Goal: Task Accomplishment & Management: Manage account settings

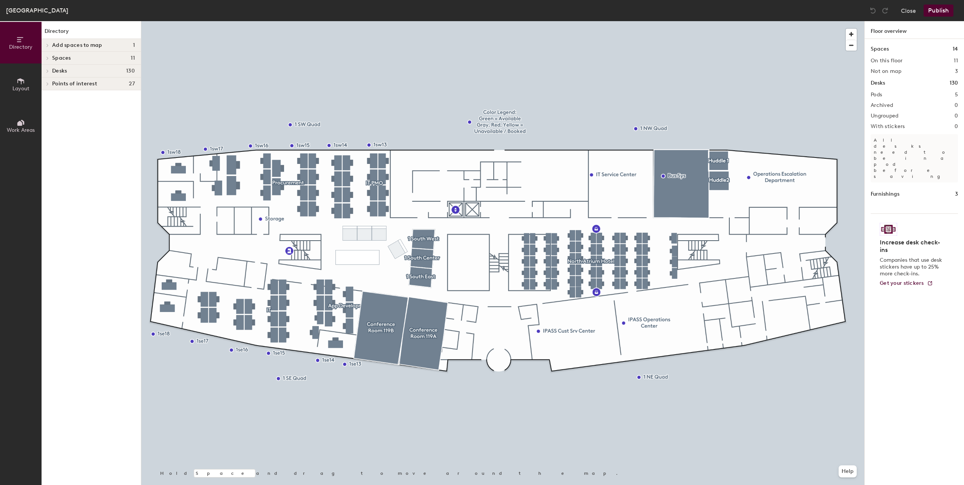
click at [45, 71] on span at bounding box center [47, 71] width 6 height 4
click at [48, 134] on icon at bounding box center [47, 135] width 3 height 4
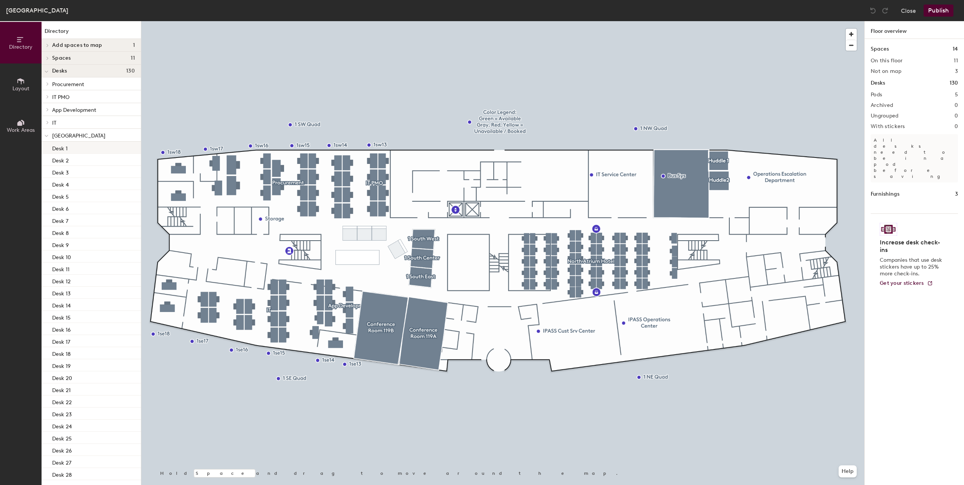
click at [67, 148] on div "Desk 1" at bounding box center [91, 148] width 99 height 12
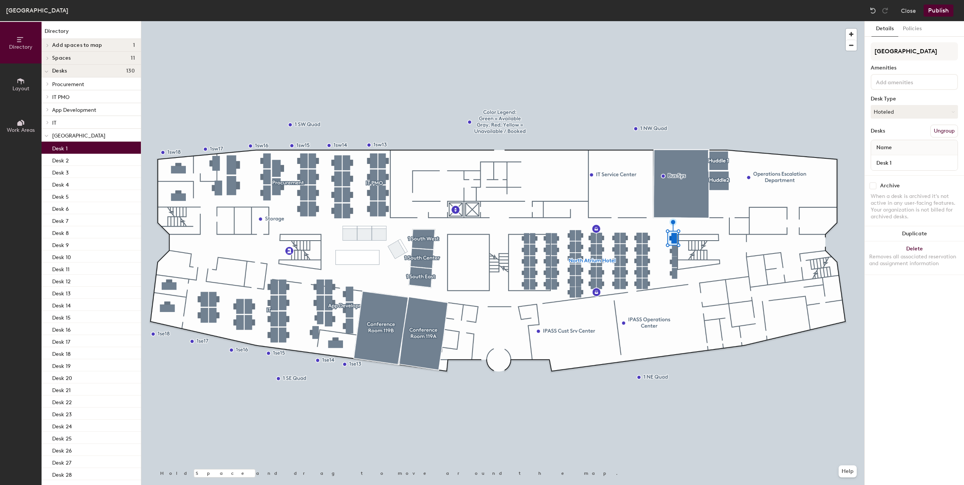
click at [903, 83] on input at bounding box center [908, 81] width 68 height 9
click at [900, 154] on div "Thin Client" at bounding box center [914, 157] width 85 height 11
click at [917, 305] on div "Details Policies North Atrium Hotel Amenities 1 Thin Client Adjustable Height K…" at bounding box center [913, 253] width 99 height 464
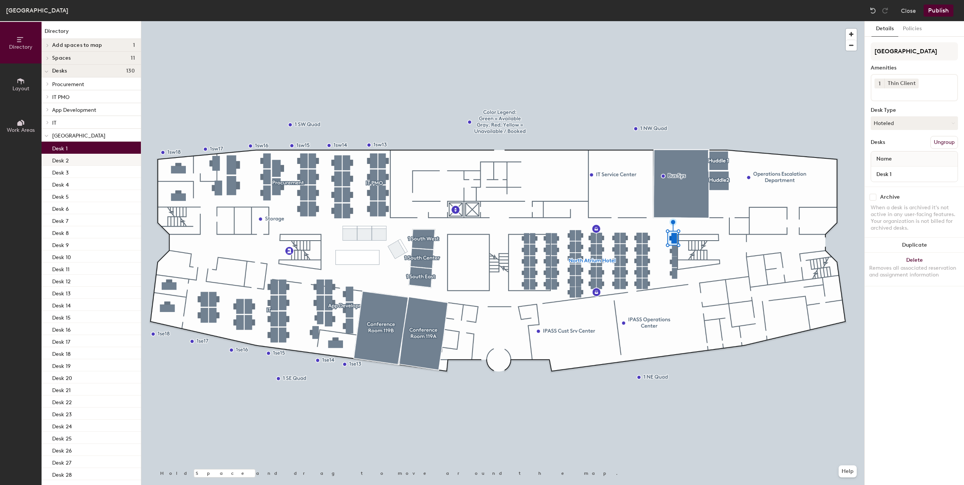
click at [71, 159] on div "Desk 2" at bounding box center [91, 160] width 99 height 12
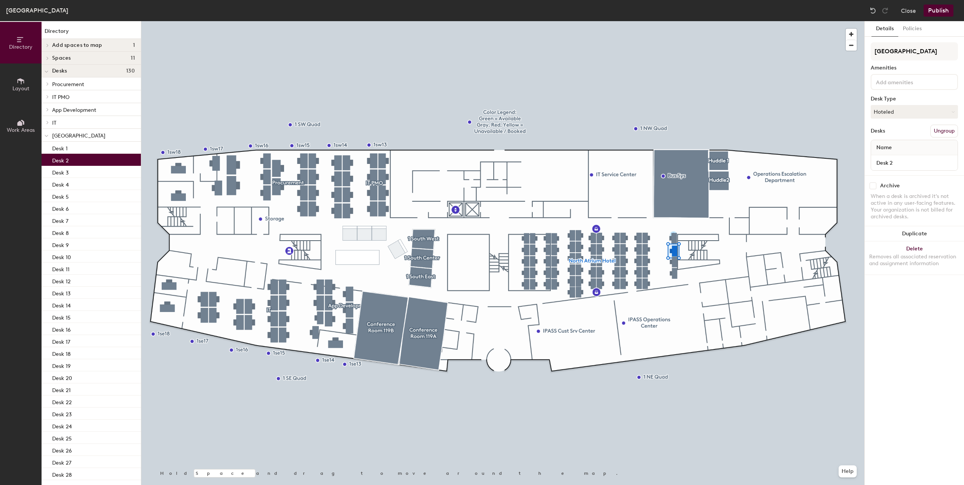
click at [895, 84] on input at bounding box center [908, 81] width 68 height 9
click at [890, 155] on div "Thin Client" at bounding box center [914, 157] width 85 height 11
click at [58, 173] on p "Desk 3" at bounding box center [60, 171] width 17 height 9
click at [893, 83] on input at bounding box center [908, 81] width 68 height 9
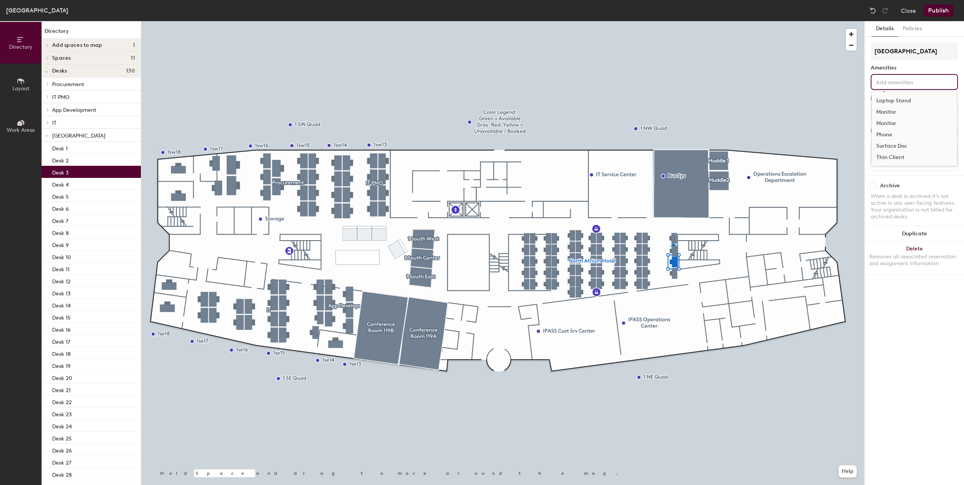
click at [892, 157] on div "Thin Client" at bounding box center [914, 157] width 85 height 11
click at [73, 184] on div "Desk 4" at bounding box center [91, 184] width 99 height 12
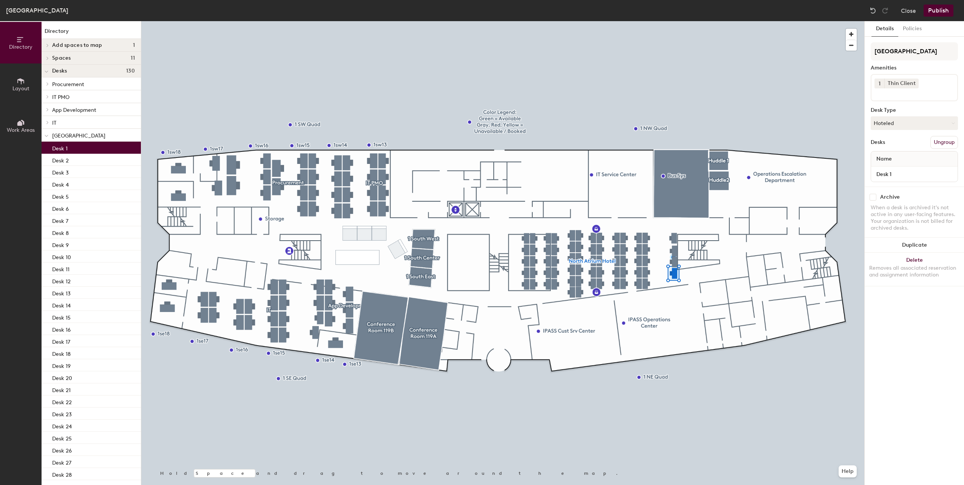
click at [76, 148] on div "Desk 1" at bounding box center [91, 148] width 99 height 12
click at [72, 185] on div "Desk 4" at bounding box center [91, 184] width 99 height 12
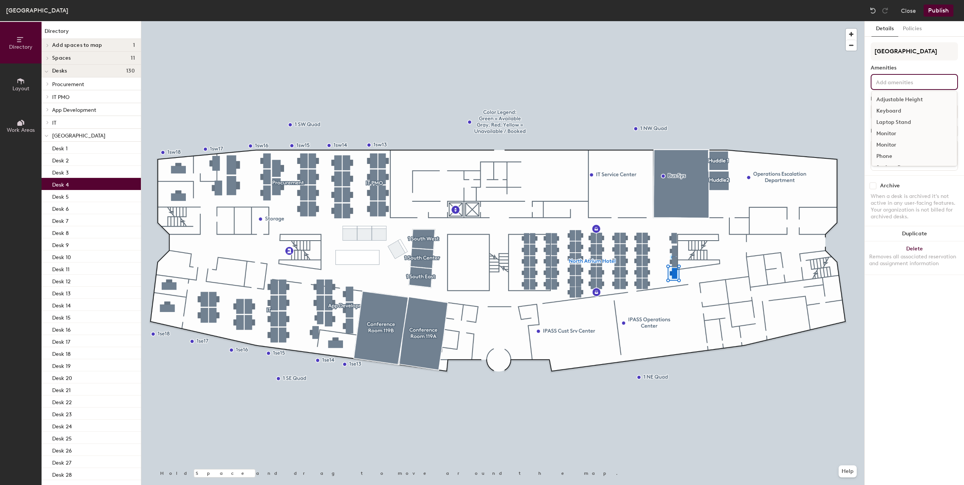
click at [900, 79] on input at bounding box center [908, 81] width 68 height 9
click at [892, 159] on div "Thin Client" at bounding box center [914, 157] width 85 height 11
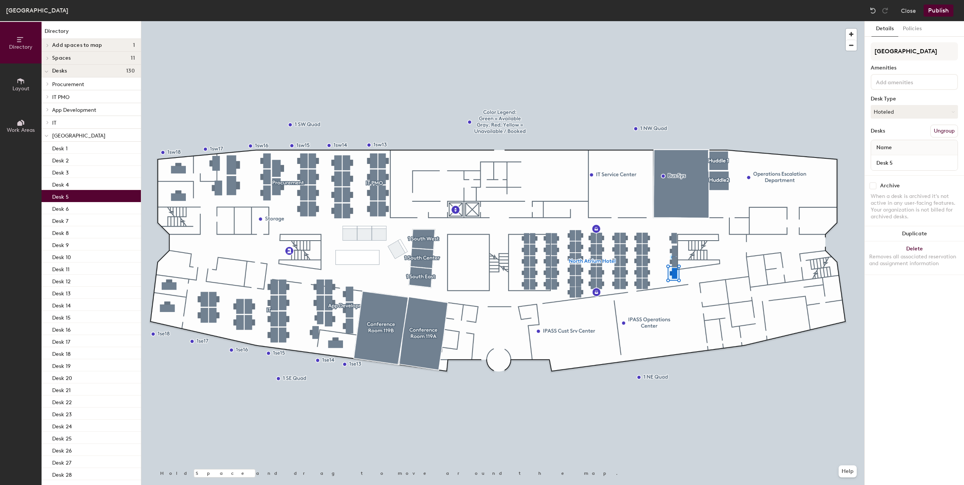
click at [93, 193] on div "Desk 5" at bounding box center [91, 196] width 99 height 12
drag, startPoint x: 889, startPoint y: 78, endPoint x: 888, endPoint y: 88, distance: 10.2
click at [889, 78] on input at bounding box center [908, 81] width 68 height 9
click at [891, 158] on div "Thin Client" at bounding box center [914, 157] width 85 height 11
click at [86, 207] on div "Desk 6" at bounding box center [91, 208] width 99 height 12
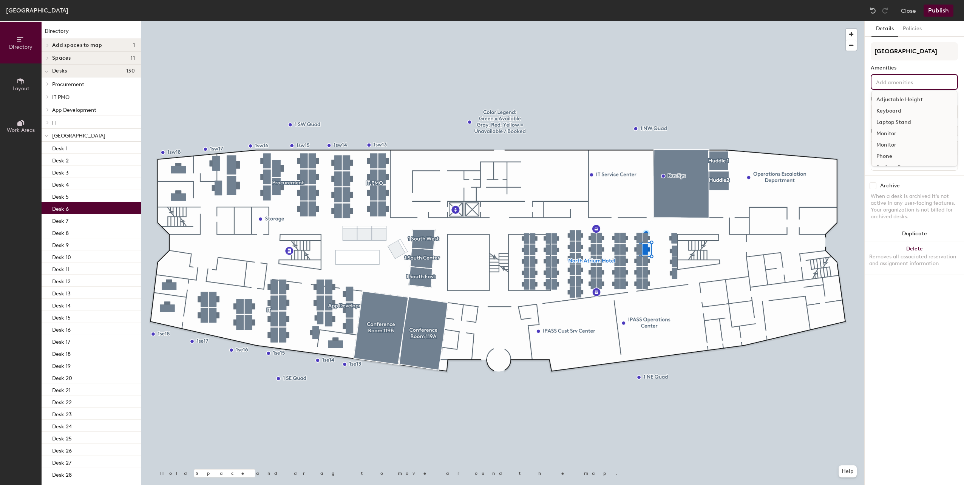
click at [895, 79] on input at bounding box center [908, 81] width 68 height 9
click at [886, 159] on div "Thin Client" at bounding box center [914, 157] width 85 height 11
click at [66, 223] on p "Desk 7" at bounding box center [60, 220] width 16 height 9
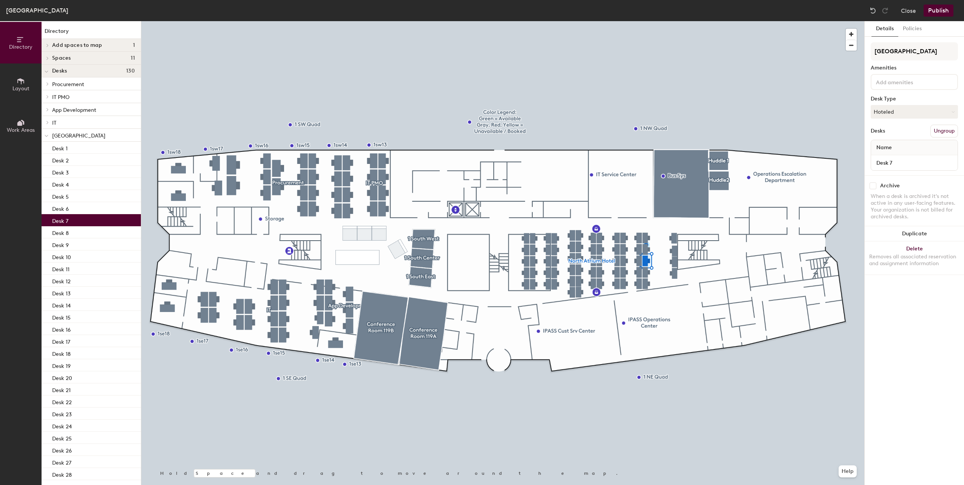
drag, startPoint x: 890, startPoint y: 82, endPoint x: 892, endPoint y: 85, distance: 4.1
click at [890, 82] on input at bounding box center [908, 81] width 68 height 9
click at [886, 162] on div "Thin Client" at bounding box center [914, 157] width 85 height 11
click at [71, 230] on div "Desk 8" at bounding box center [91, 232] width 99 height 12
click at [894, 81] on input at bounding box center [908, 81] width 68 height 9
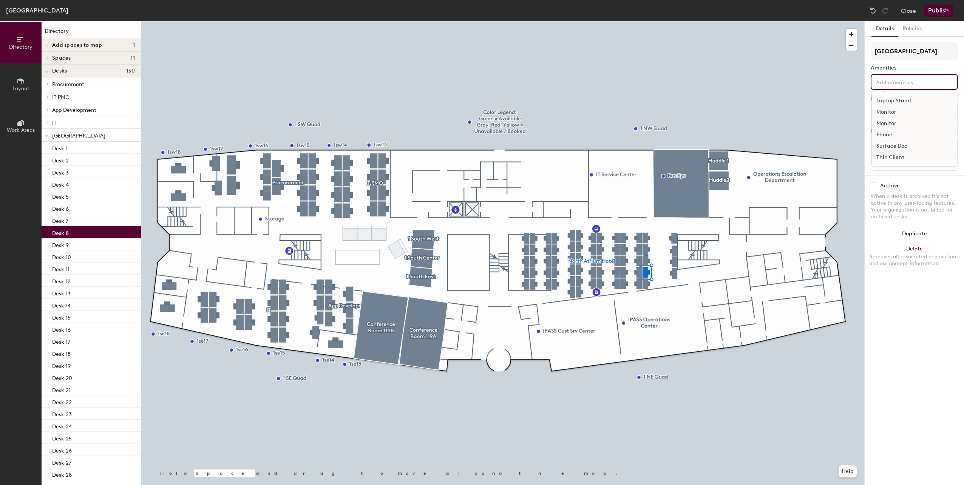
click at [892, 155] on div "Thin Client" at bounding box center [914, 157] width 85 height 11
click at [70, 149] on div "Desk 1" at bounding box center [91, 148] width 99 height 12
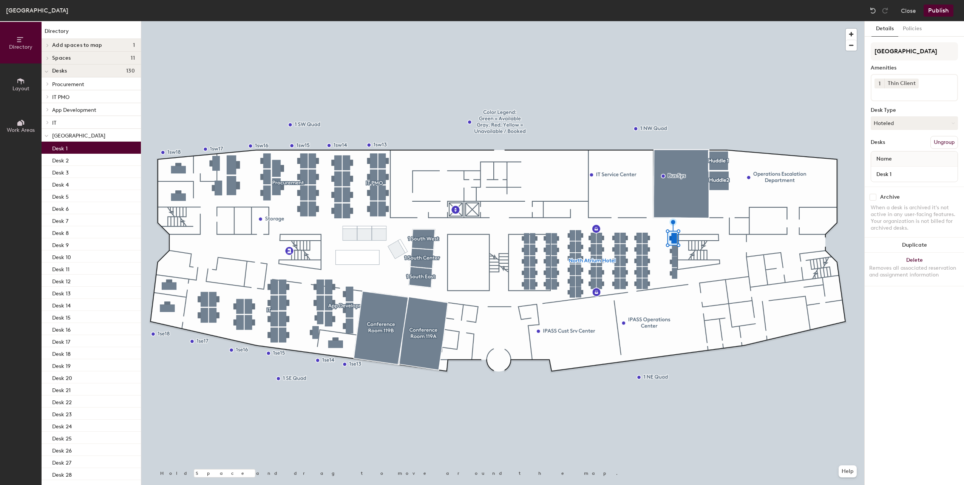
click at [894, 99] on div "1 Thin Client" at bounding box center [913, 87] width 87 height 27
click at [887, 144] on div "Monitor" at bounding box center [914, 144] width 85 height 11
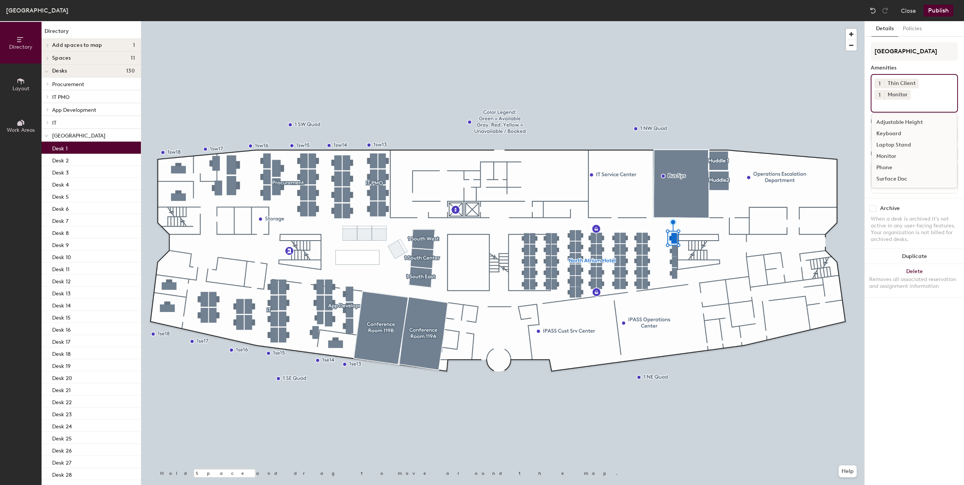
click at [900, 108] on input at bounding box center [908, 104] width 68 height 9
click at [897, 133] on div "Keyboard" at bounding box center [914, 133] width 85 height 11
click at [54, 164] on div "Desk 2" at bounding box center [91, 160] width 99 height 12
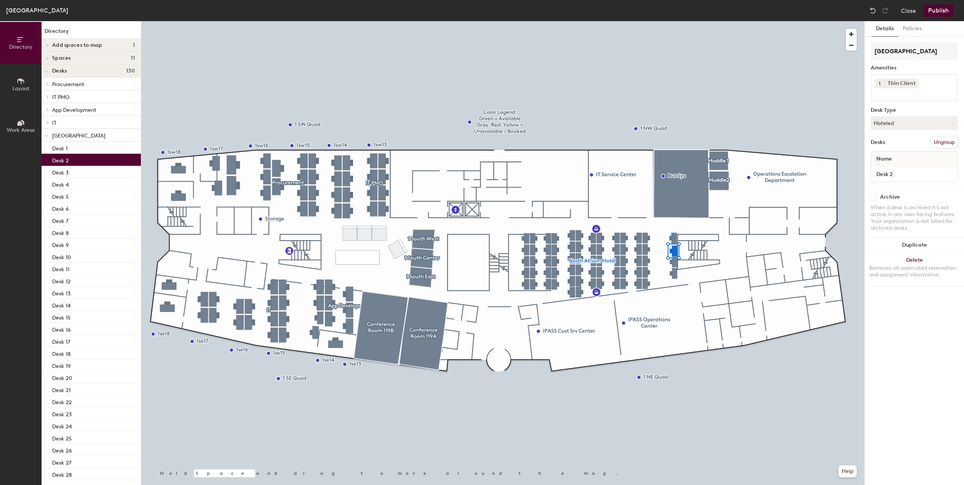
click at [875, 97] on input at bounding box center [908, 92] width 68 height 9
click at [883, 146] on div "Monitor" at bounding box center [914, 144] width 85 height 11
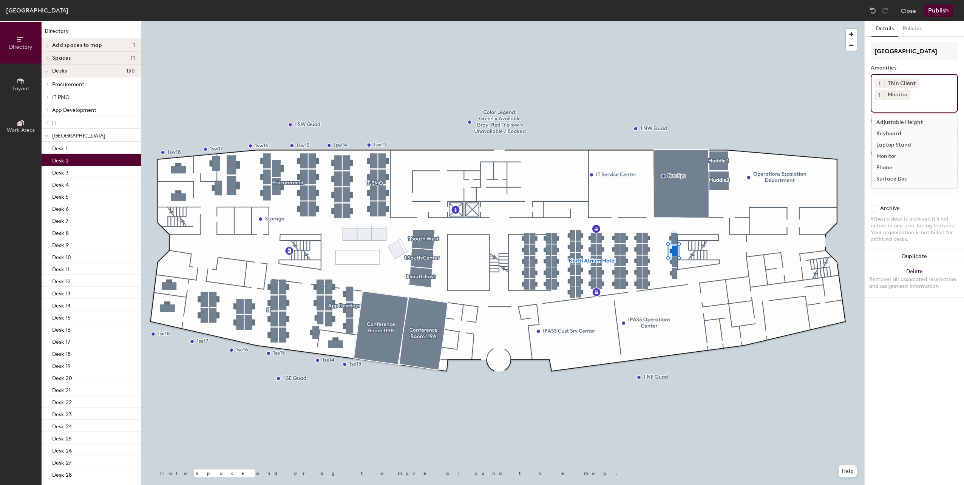
click at [889, 134] on div "Keyboard" at bounding box center [914, 133] width 85 height 11
click at [75, 175] on div "Desk 3" at bounding box center [91, 172] width 99 height 12
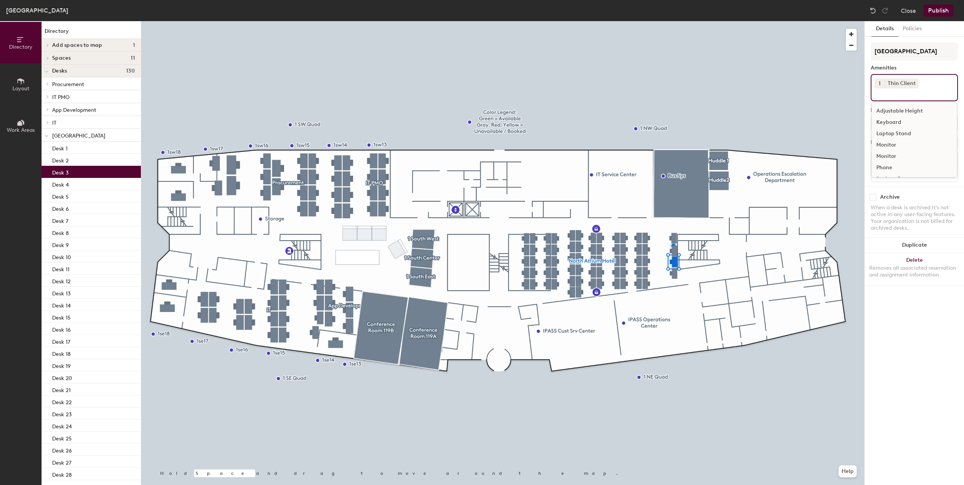
click at [884, 95] on input at bounding box center [908, 92] width 68 height 9
click at [885, 123] on div "Keyboard" at bounding box center [914, 122] width 85 height 11
click at [886, 155] on div "Monitor" at bounding box center [914, 156] width 85 height 11
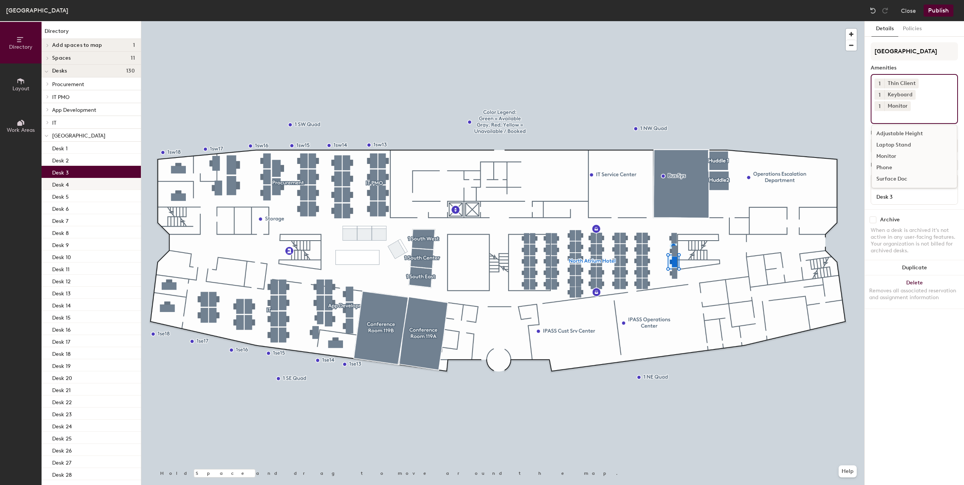
click at [64, 186] on p "Desk 4" at bounding box center [60, 183] width 17 height 9
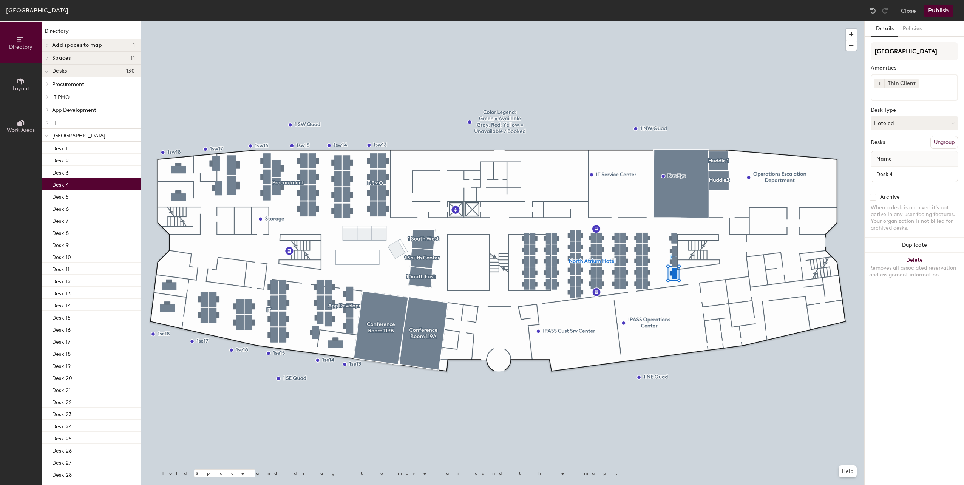
click at [900, 96] on input at bounding box center [908, 92] width 68 height 9
click at [885, 146] on div "Monitor" at bounding box center [914, 144] width 85 height 11
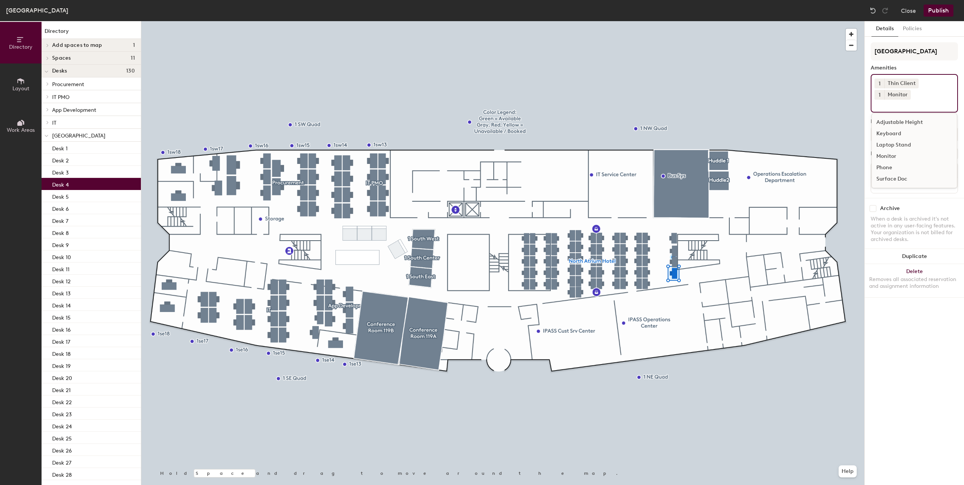
click at [889, 134] on div "Keyboard" at bounding box center [914, 133] width 85 height 11
click at [80, 196] on div "Desk 5" at bounding box center [91, 196] width 99 height 12
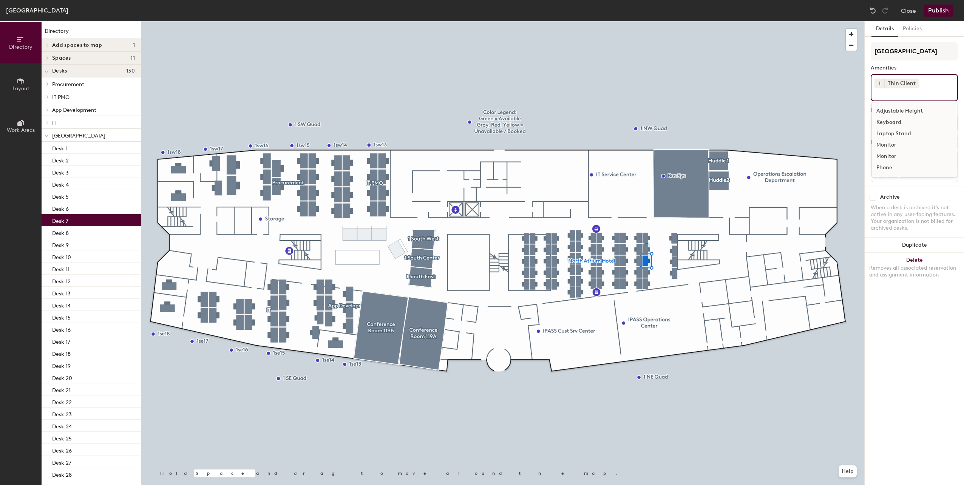
click at [920, 99] on div "1 Thin Client Adjustable Height Keyboard Laptop Stand Monitor Monitor Phone Sur…" at bounding box center [913, 87] width 87 height 27
click at [886, 144] on div "Monitor" at bounding box center [914, 144] width 85 height 11
click at [893, 105] on input at bounding box center [908, 104] width 68 height 9
click at [893, 133] on div "Keyboard" at bounding box center [914, 133] width 85 height 11
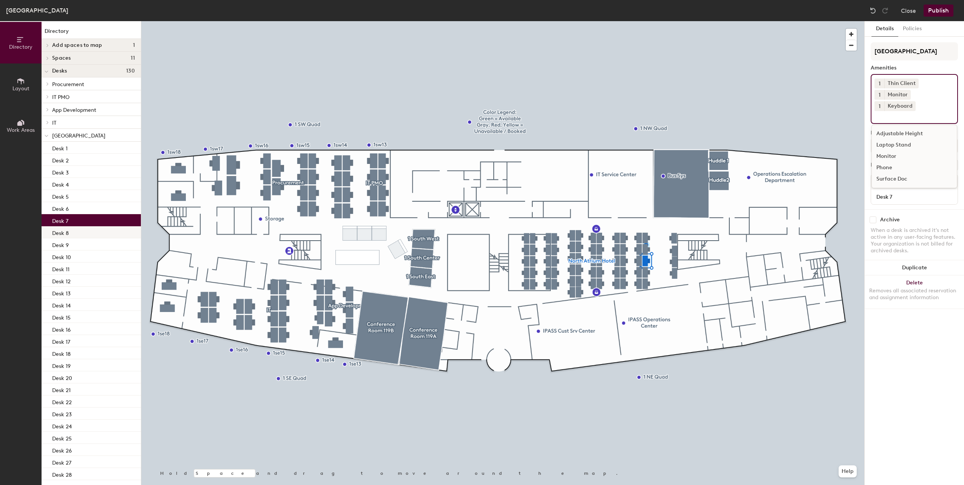
click at [82, 230] on div "Desk 8" at bounding box center [91, 232] width 99 height 12
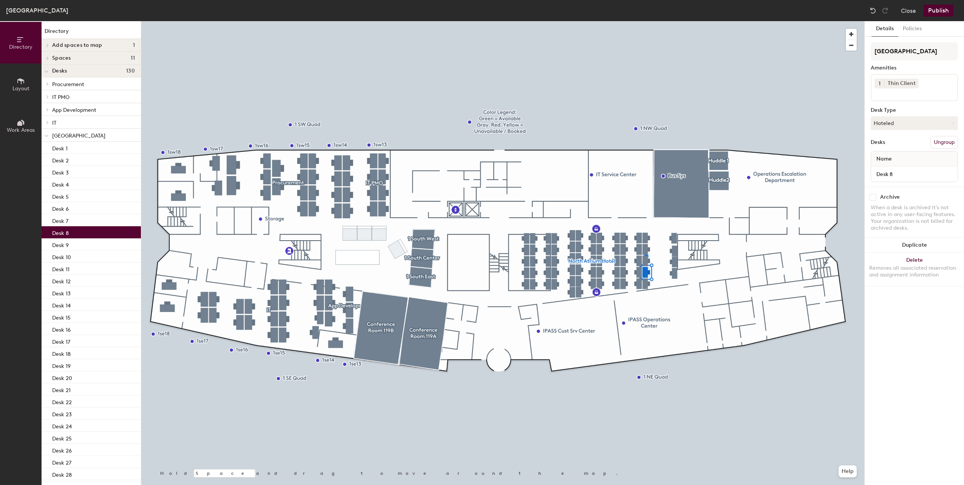
click at [886, 89] on input at bounding box center [908, 92] width 68 height 9
click at [887, 148] on div "Monitor" at bounding box center [914, 144] width 85 height 11
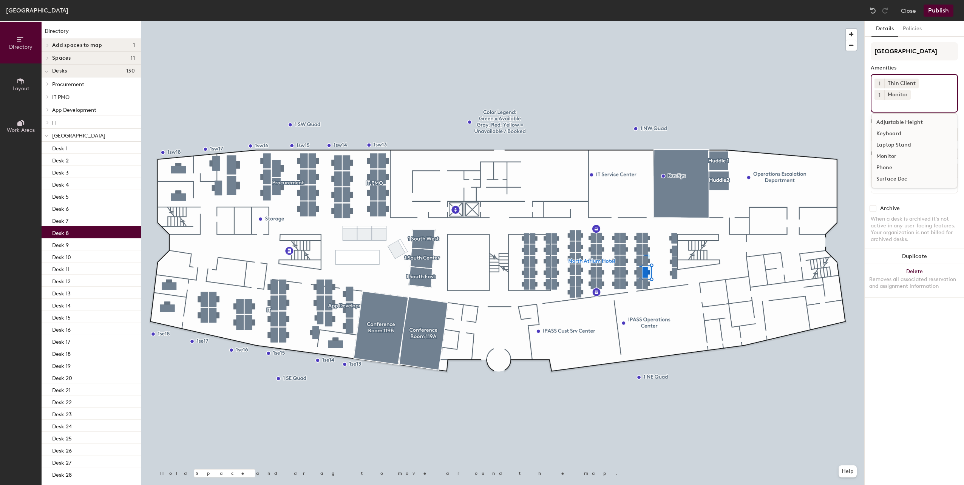
click at [892, 134] on div "Keyboard" at bounding box center [914, 133] width 85 height 11
click at [59, 249] on div "Desk 9" at bounding box center [91, 244] width 99 height 12
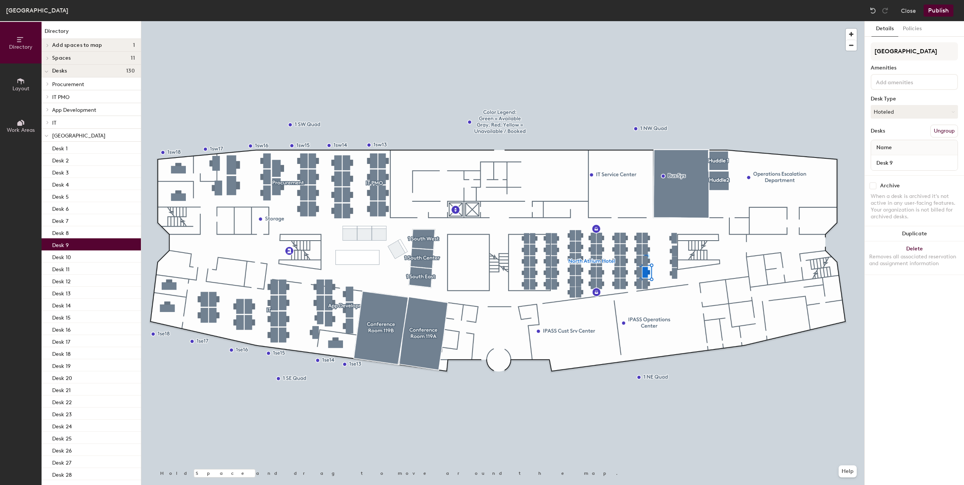
click at [907, 86] on input at bounding box center [908, 81] width 68 height 9
click at [894, 110] on div "Keyboard" at bounding box center [914, 110] width 85 height 11
click at [887, 136] on div "Monitor" at bounding box center [914, 133] width 85 height 11
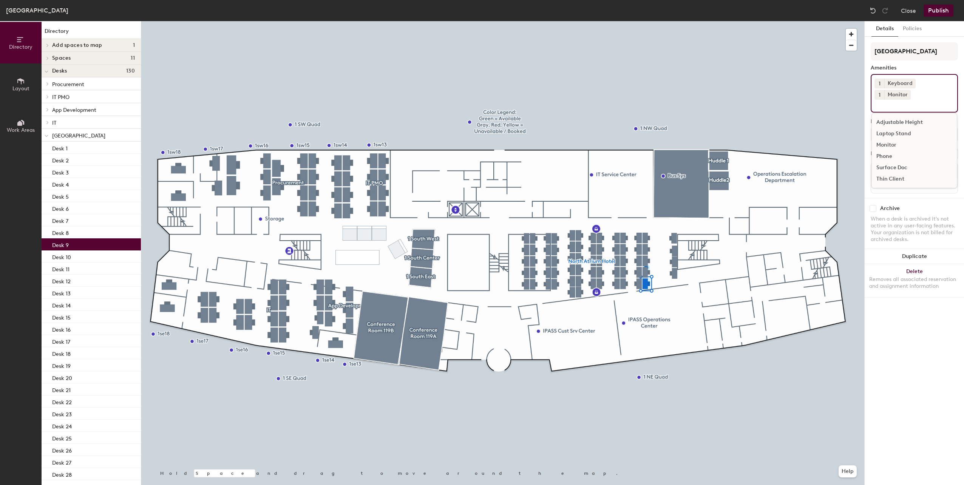
click at [892, 173] on div "Thin Client" at bounding box center [914, 178] width 85 height 11
click at [59, 255] on p "Desk 10" at bounding box center [61, 256] width 19 height 9
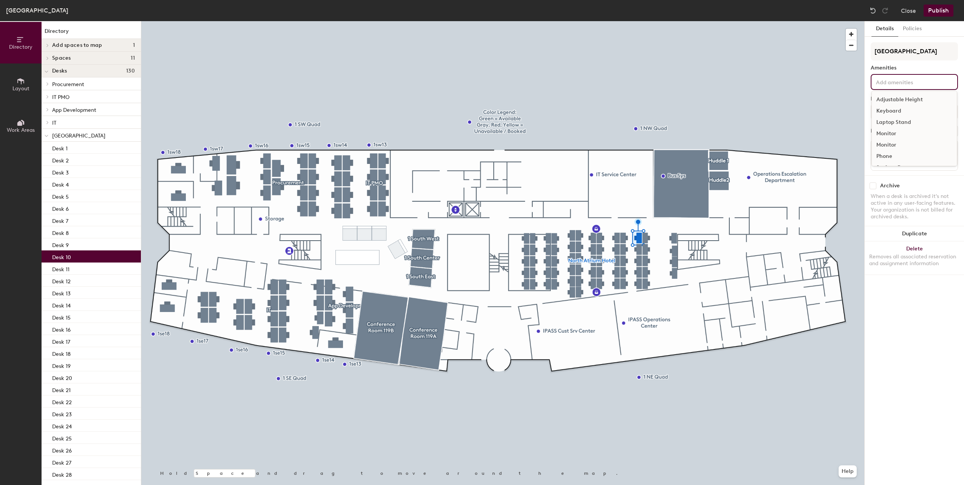
click at [887, 80] on input at bounding box center [908, 81] width 68 height 9
click at [884, 112] on div "Keyboard" at bounding box center [914, 110] width 85 height 11
click at [887, 134] on div "Monitor" at bounding box center [914, 133] width 85 height 11
click at [885, 173] on div "Thin Client" at bounding box center [914, 178] width 85 height 11
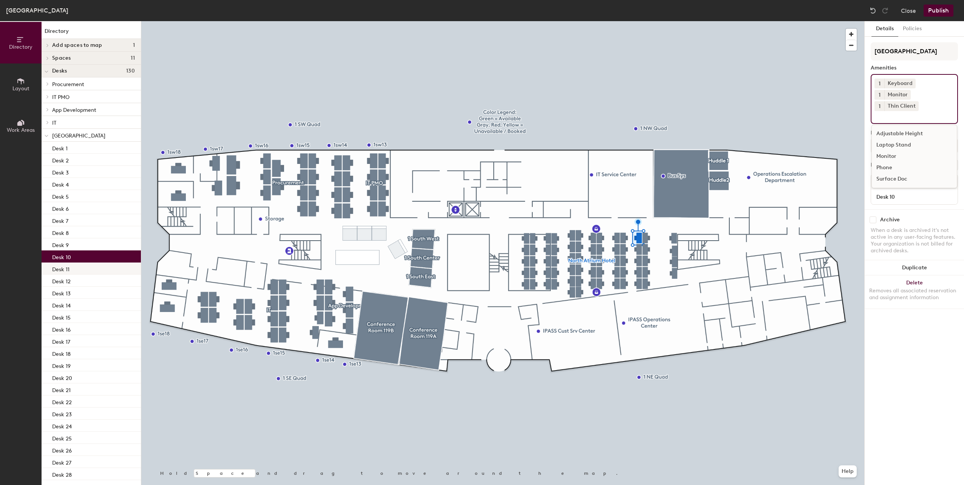
click at [59, 267] on p "Desk 11" at bounding box center [60, 268] width 17 height 9
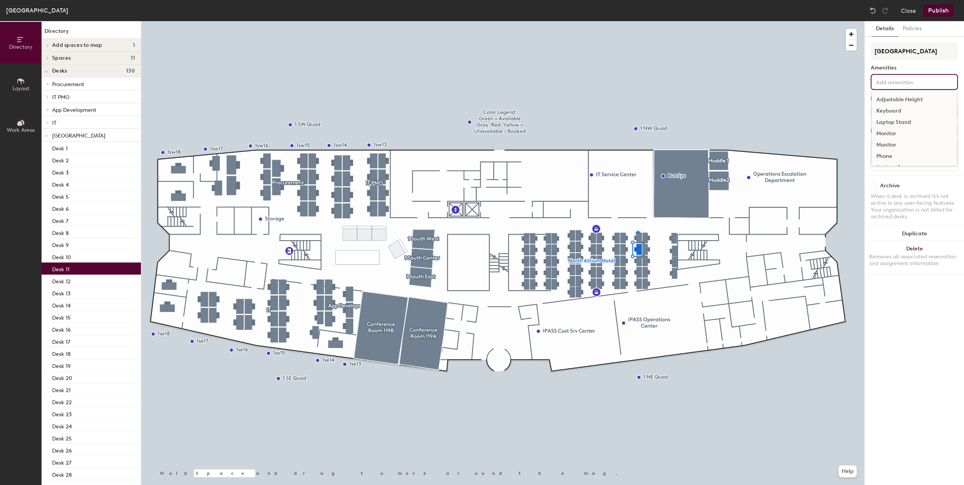
click at [885, 77] on div "Adjustable Height Keyboard Laptop Stand Monitor Monitor Phone Surface Doc Thin …" at bounding box center [913, 82] width 87 height 16
click at [880, 110] on div "Keyboard" at bounding box center [914, 110] width 85 height 11
click at [885, 143] on div "Monitor" at bounding box center [914, 144] width 85 height 11
click at [889, 173] on div "Thin Client" at bounding box center [914, 178] width 85 height 11
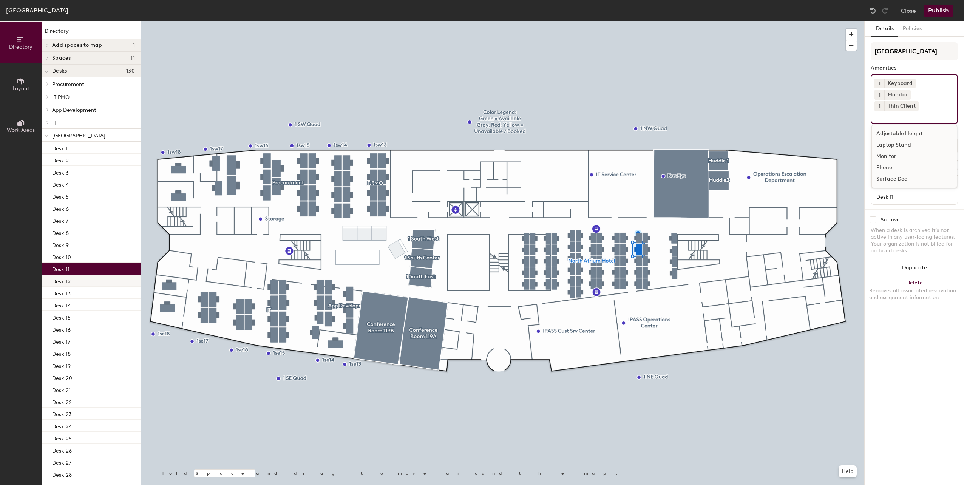
click at [76, 284] on div "Desk 12" at bounding box center [91, 281] width 99 height 12
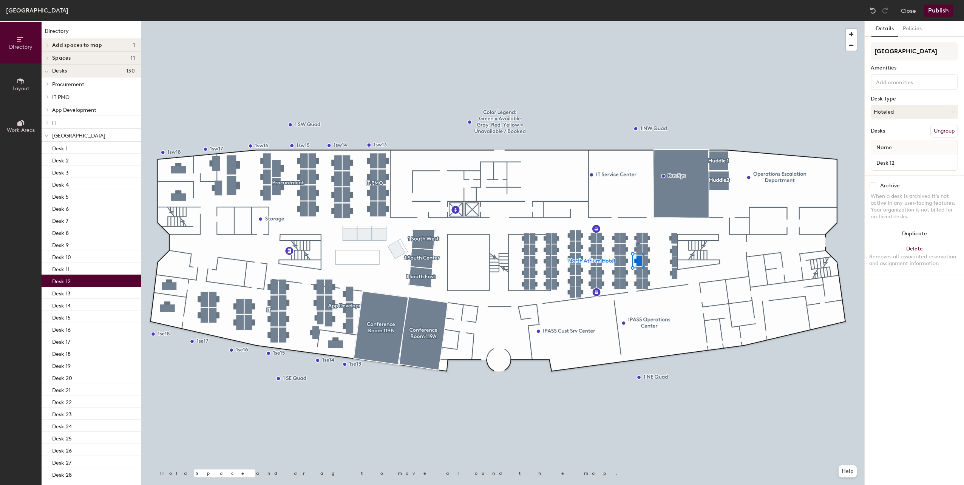
click at [890, 85] on input at bounding box center [908, 81] width 68 height 9
click at [884, 110] on div "Keyboard" at bounding box center [914, 110] width 85 height 11
click at [880, 134] on div "Monitor" at bounding box center [914, 133] width 85 height 11
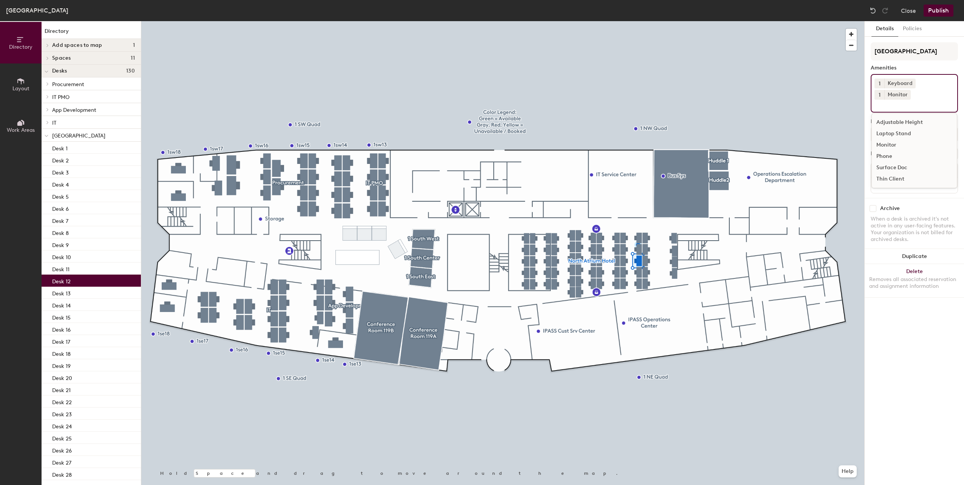
click at [885, 173] on div "Thin Client" at bounding box center [914, 178] width 85 height 11
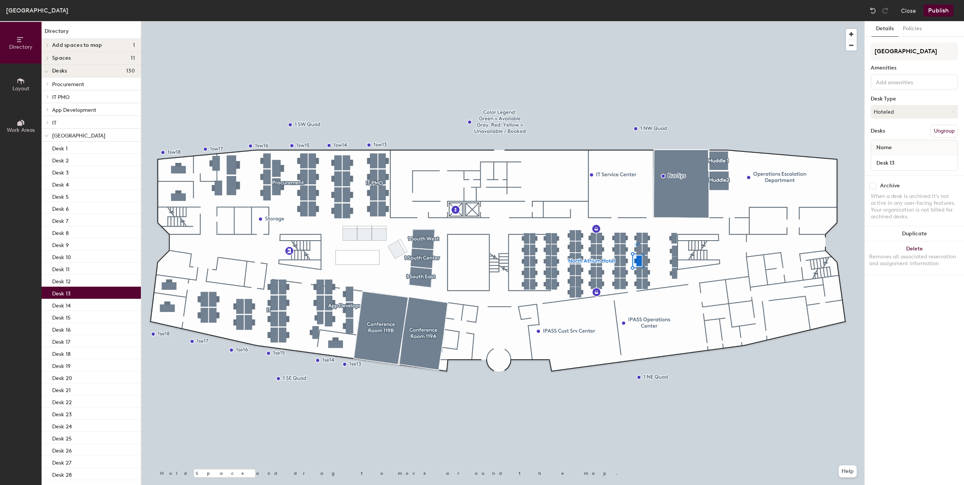
click at [63, 295] on p "Desk 13" at bounding box center [61, 292] width 19 height 9
drag, startPoint x: 907, startPoint y: 78, endPoint x: 902, endPoint y: 79, distance: 4.7
click at [905, 78] on input at bounding box center [908, 81] width 68 height 9
click at [890, 113] on div "Keyboard" at bounding box center [914, 110] width 85 height 11
drag, startPoint x: 887, startPoint y: 135, endPoint x: 887, endPoint y: 142, distance: 7.6
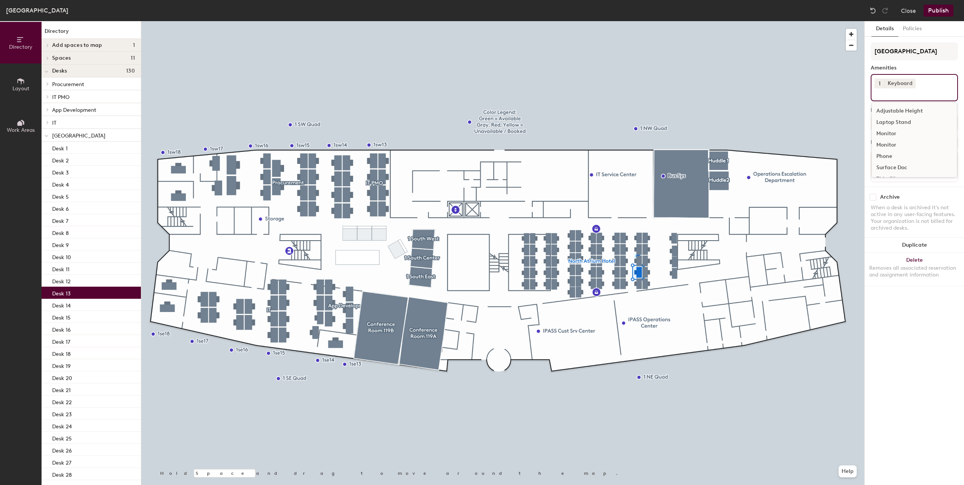
click at [887, 134] on div "Monitor" at bounding box center [914, 133] width 85 height 11
click at [892, 173] on div "Thin Client" at bounding box center [914, 178] width 85 height 11
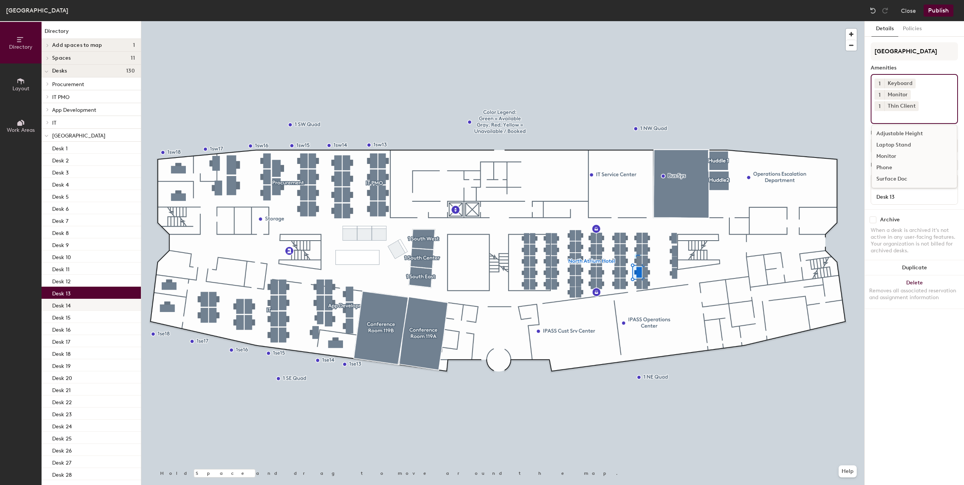
click at [64, 305] on p "Desk 14" at bounding box center [61, 304] width 19 height 9
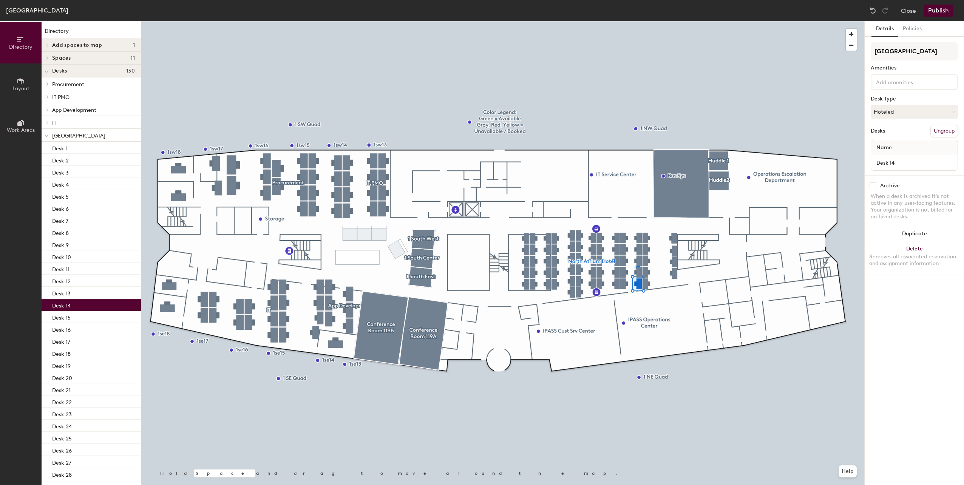
click at [891, 81] on input at bounding box center [908, 81] width 68 height 9
click at [888, 111] on div "Keyboard" at bounding box center [914, 110] width 85 height 11
click at [886, 132] on div "Monitor" at bounding box center [914, 133] width 85 height 11
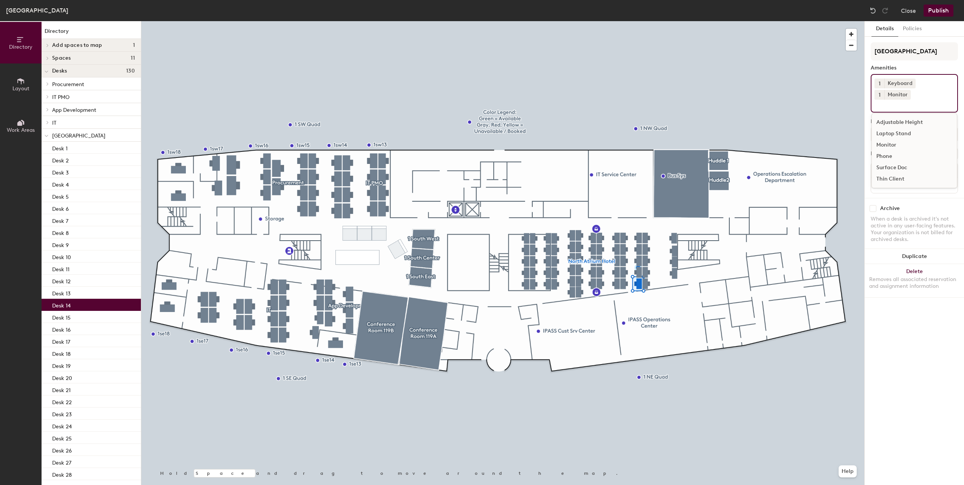
click at [889, 173] on div "Thin Client" at bounding box center [914, 178] width 85 height 11
click at [79, 315] on div "Desk 15" at bounding box center [91, 317] width 99 height 12
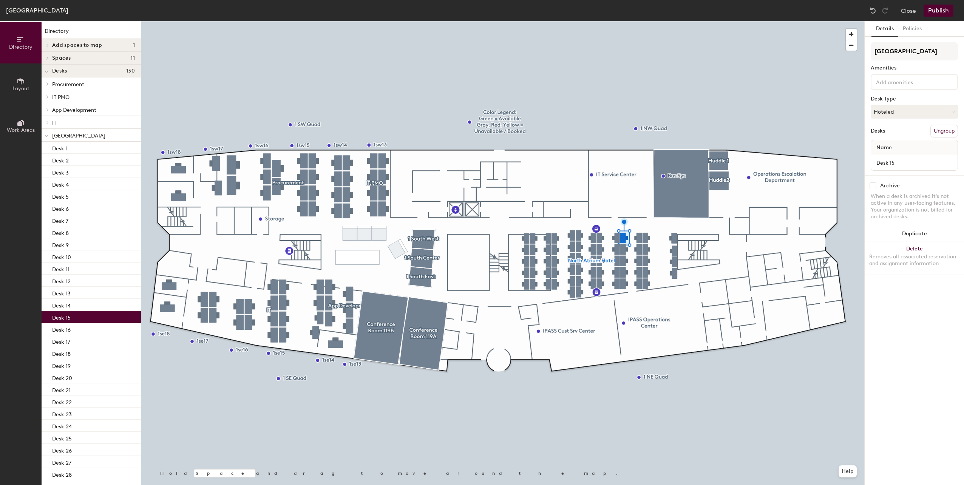
click at [887, 84] on input at bounding box center [908, 81] width 68 height 9
click at [882, 111] on div "Keyboard" at bounding box center [914, 110] width 85 height 11
click at [884, 145] on div "Monitor" at bounding box center [914, 144] width 85 height 11
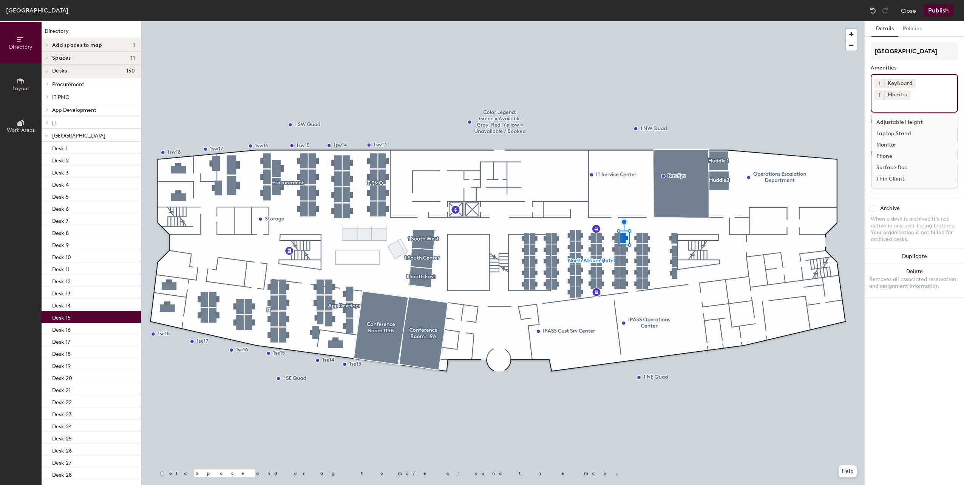
click at [888, 173] on div "Thin Client" at bounding box center [914, 178] width 85 height 11
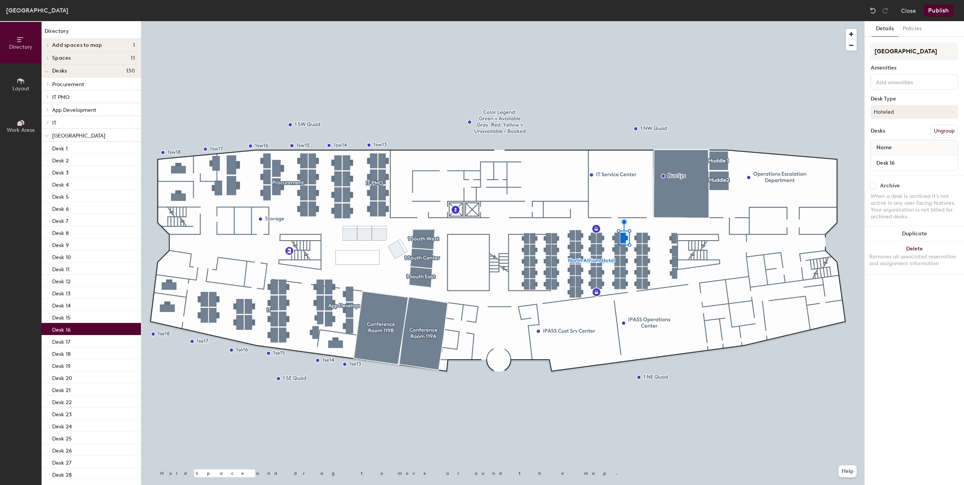
click at [63, 328] on p "Desk 16" at bounding box center [61, 328] width 19 height 9
click at [894, 87] on div at bounding box center [913, 82] width 87 height 16
click at [880, 112] on div "Keyboard" at bounding box center [914, 110] width 85 height 11
click at [882, 142] on div "Monitor" at bounding box center [914, 144] width 85 height 11
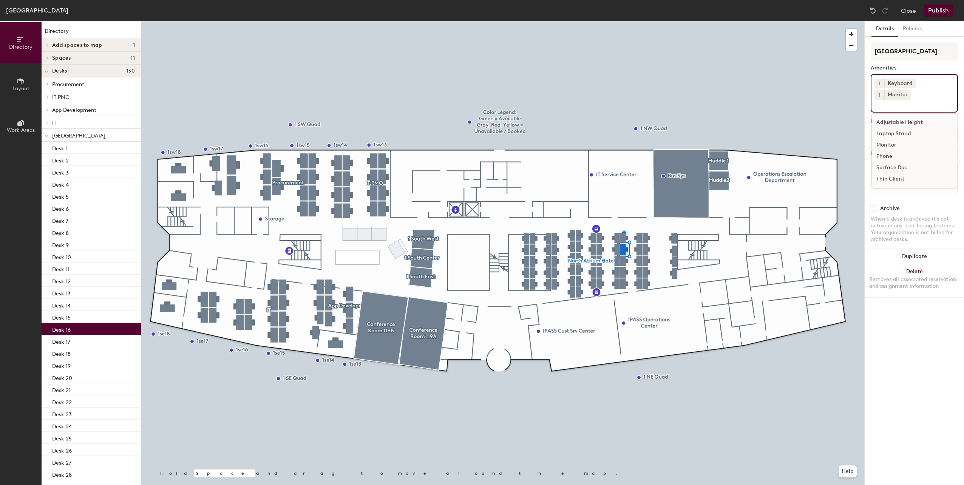
click at [892, 173] on div "Thin Client" at bounding box center [914, 178] width 85 height 11
click at [80, 341] on div "Desk 17" at bounding box center [91, 341] width 99 height 12
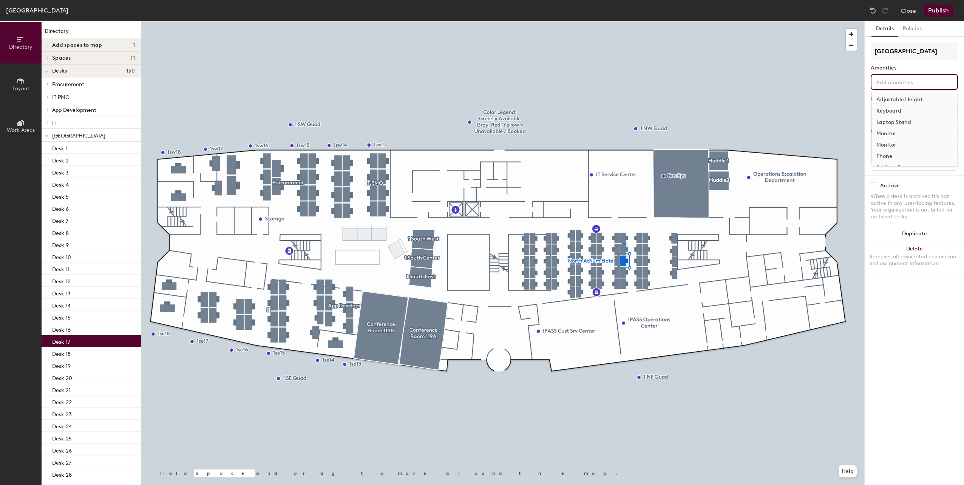
click at [886, 84] on input at bounding box center [908, 81] width 68 height 9
click at [880, 110] on div "Keyboard" at bounding box center [914, 110] width 85 height 11
click at [881, 134] on div "Monitor" at bounding box center [914, 133] width 85 height 11
click at [892, 173] on div "Thin Client" at bounding box center [914, 178] width 85 height 11
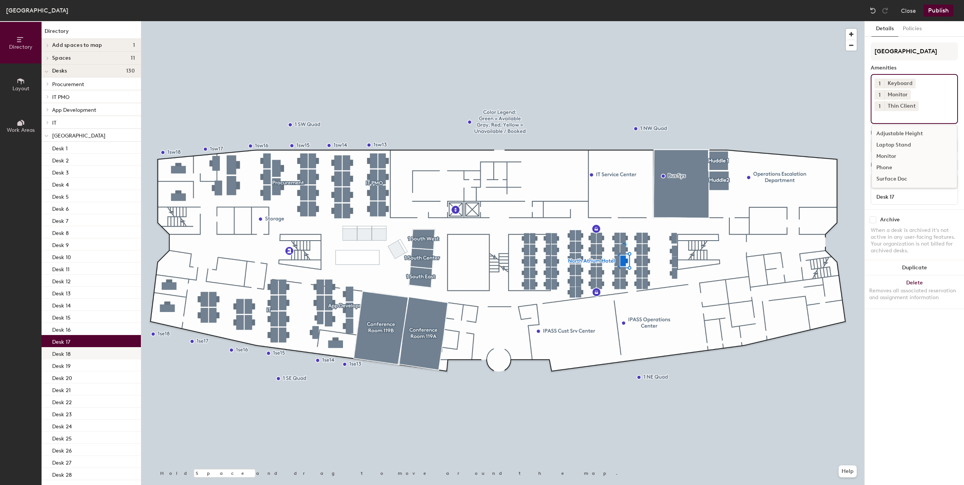
click at [70, 358] on div "Desk 18" at bounding box center [91, 353] width 99 height 12
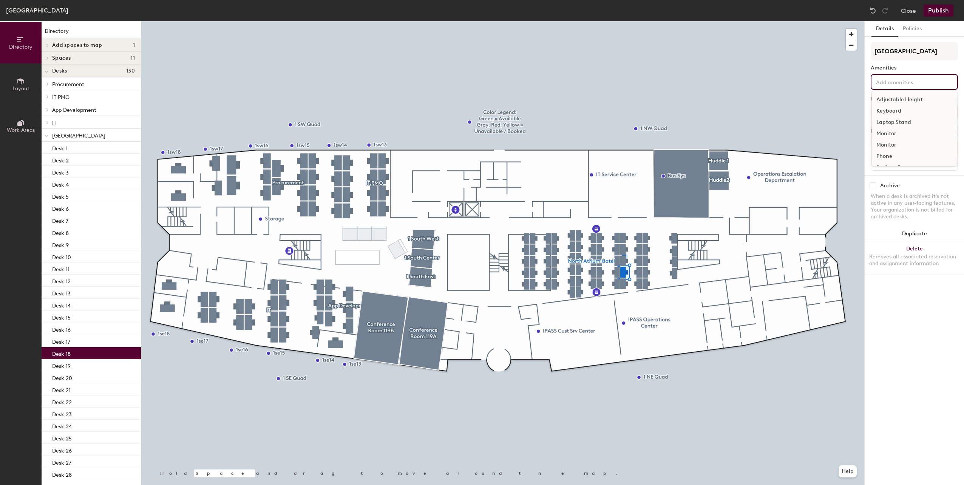
click at [894, 82] on input at bounding box center [908, 81] width 68 height 9
click at [885, 110] on div "Keyboard" at bounding box center [914, 110] width 85 height 11
click at [882, 146] on div "Monitor" at bounding box center [914, 144] width 85 height 11
click at [886, 173] on div "Thin Client" at bounding box center [914, 178] width 85 height 11
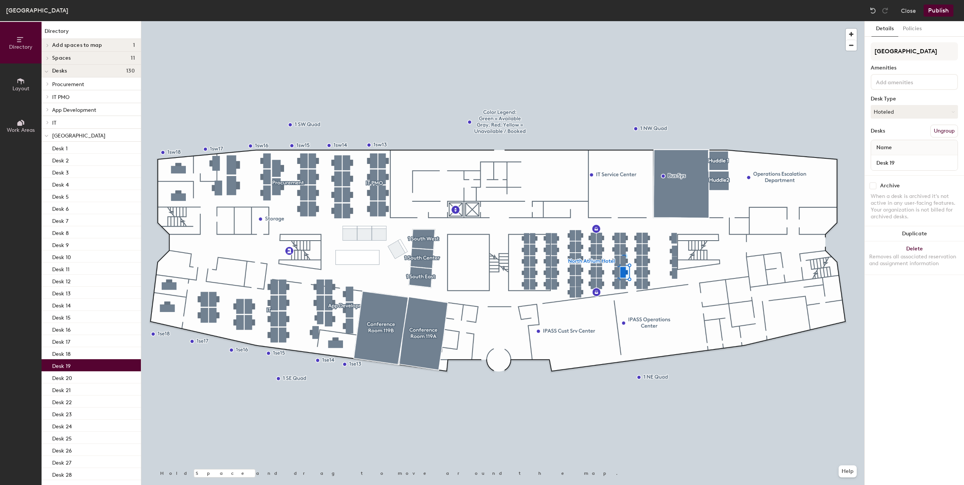
click at [63, 363] on p "Desk 19" at bounding box center [61, 365] width 19 height 9
click at [890, 80] on input at bounding box center [908, 81] width 68 height 9
click at [889, 110] on div "Keyboard" at bounding box center [914, 110] width 85 height 11
click at [882, 136] on div "Monitor" at bounding box center [914, 133] width 85 height 11
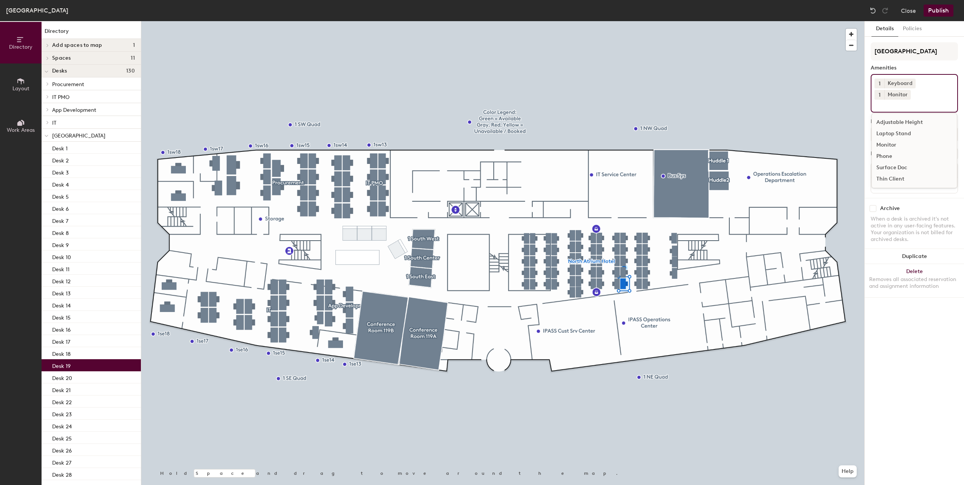
click at [880, 173] on div "Thin Client" at bounding box center [914, 178] width 85 height 11
click at [73, 373] on div "Desk 20" at bounding box center [91, 377] width 99 height 12
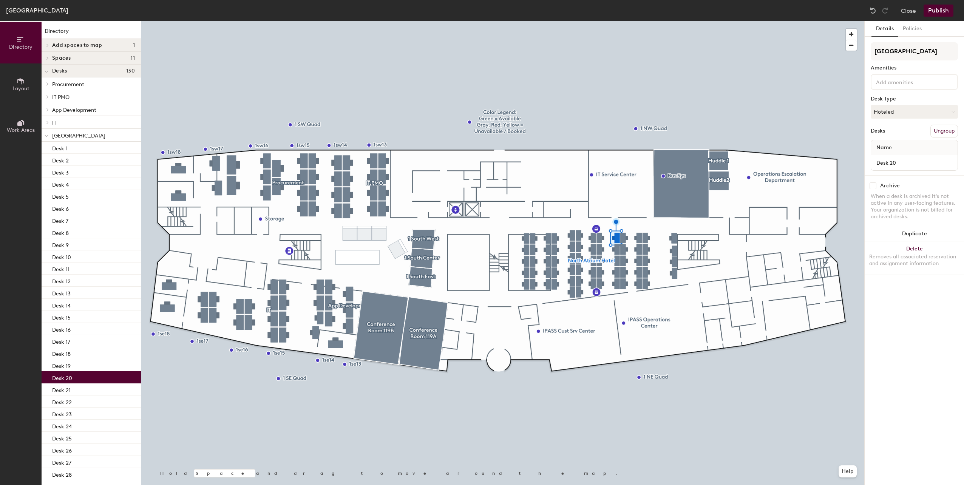
click at [902, 76] on div at bounding box center [913, 82] width 87 height 16
drag, startPoint x: 890, startPoint y: 110, endPoint x: 890, endPoint y: 116, distance: 6.8
click at [890, 110] on div "Keyboard" at bounding box center [914, 110] width 85 height 11
click at [884, 140] on div "Monitor" at bounding box center [914, 144] width 85 height 11
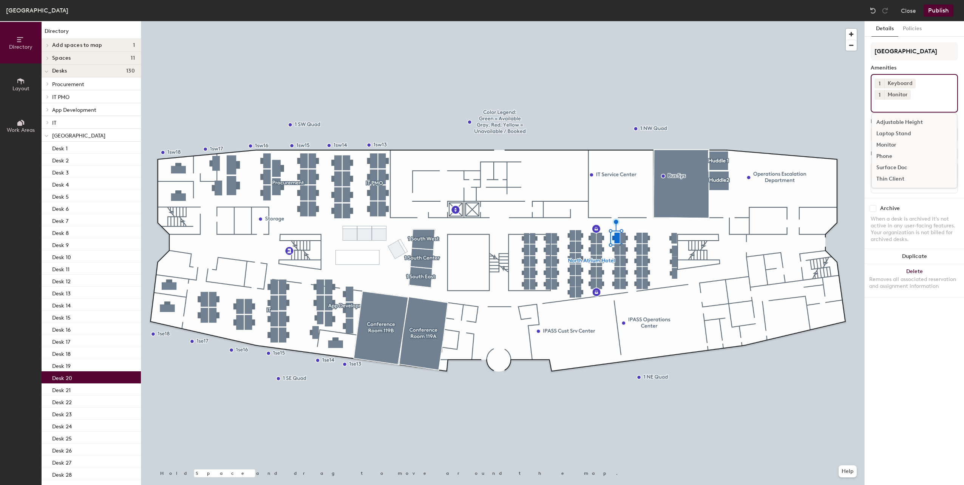
click at [887, 173] on div "Thin Client" at bounding box center [914, 178] width 85 height 11
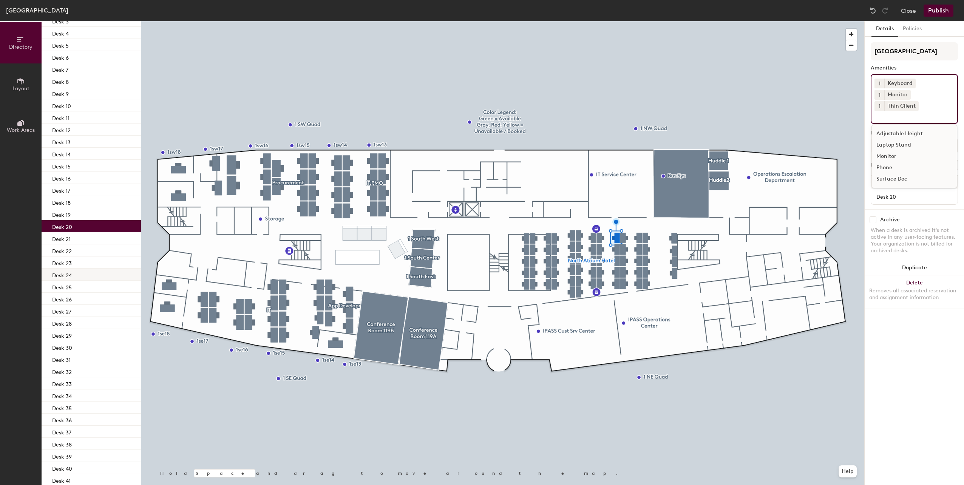
scroll to position [264, 0]
click at [67, 122] on p "Desk 21" at bounding box center [61, 124] width 19 height 9
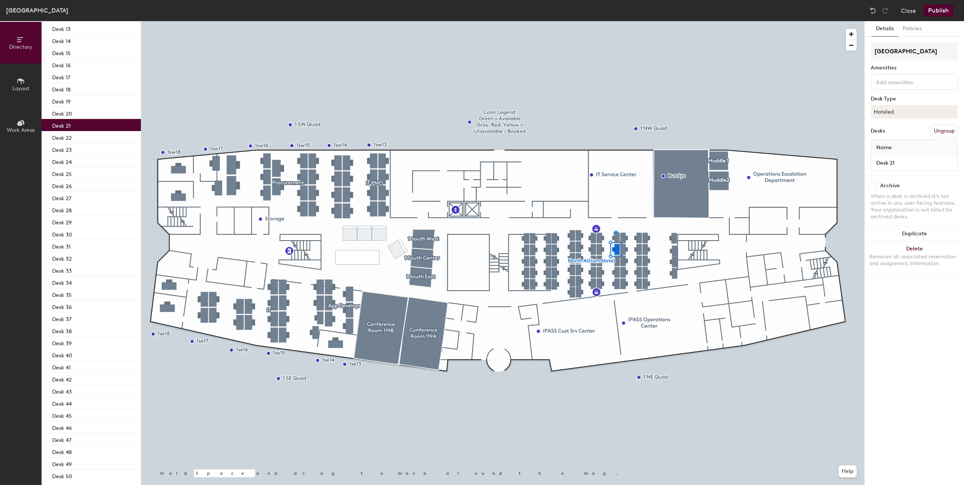
click at [897, 83] on input at bounding box center [908, 81] width 68 height 9
click at [885, 106] on div "Keyboard" at bounding box center [914, 110] width 85 height 11
click at [886, 136] on div "Monitor" at bounding box center [914, 133] width 85 height 11
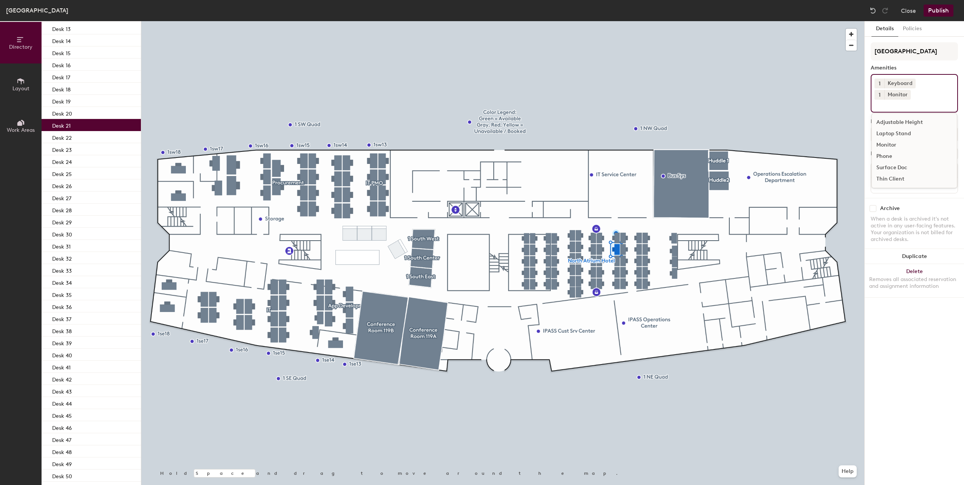
click at [886, 173] on div "Thin Client" at bounding box center [914, 178] width 85 height 11
click at [67, 134] on p "Desk 22" at bounding box center [62, 137] width 20 height 9
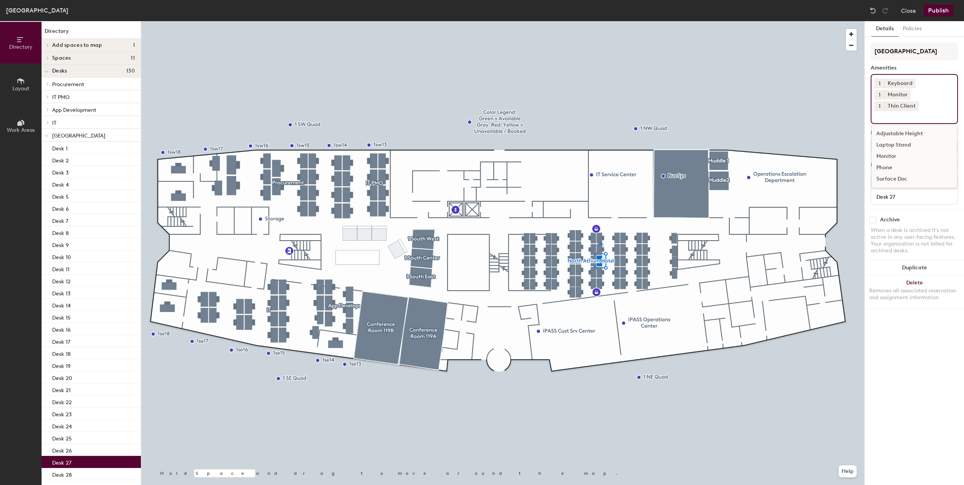
scroll to position [264, 0]
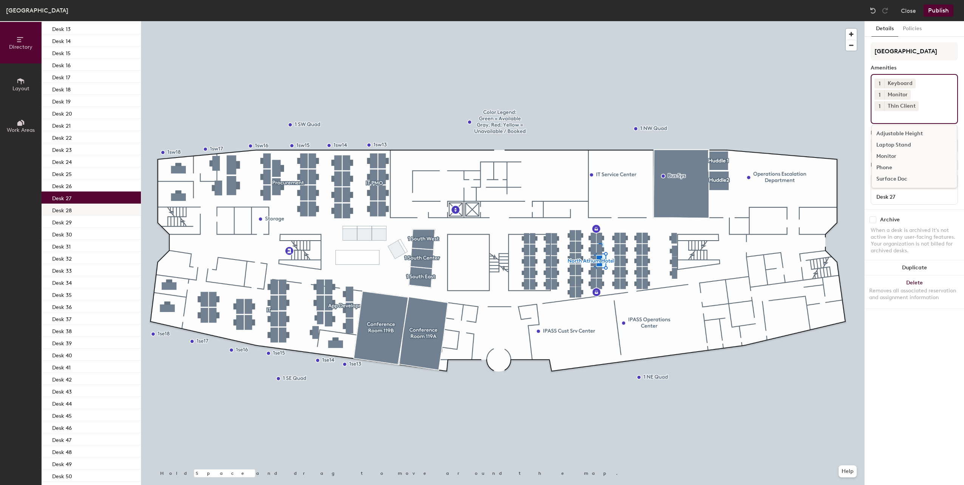
click at [77, 207] on div "Desk 28" at bounding box center [91, 210] width 99 height 12
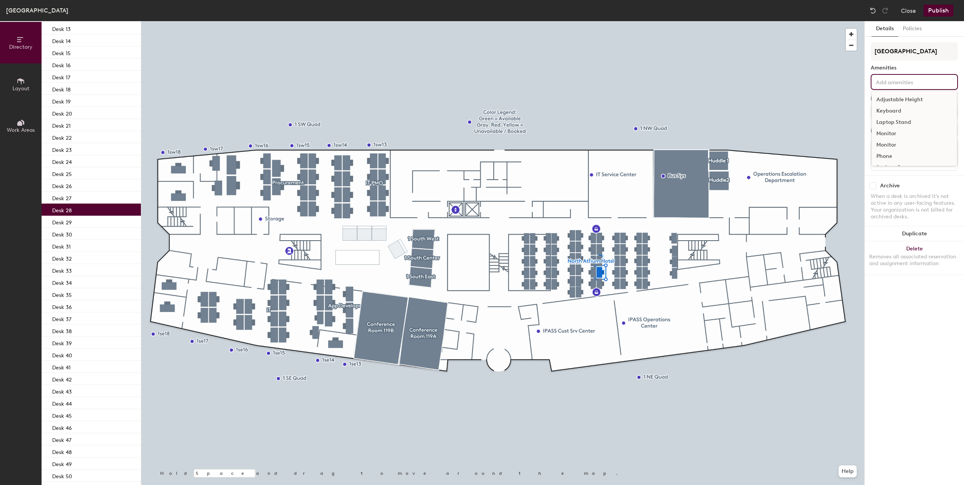
click at [901, 82] on input at bounding box center [908, 81] width 68 height 9
click at [894, 110] on div "Keyboard" at bounding box center [914, 110] width 85 height 11
click at [881, 145] on div "Monitor" at bounding box center [914, 144] width 85 height 11
click at [884, 173] on div "Thin Client" at bounding box center [914, 178] width 85 height 11
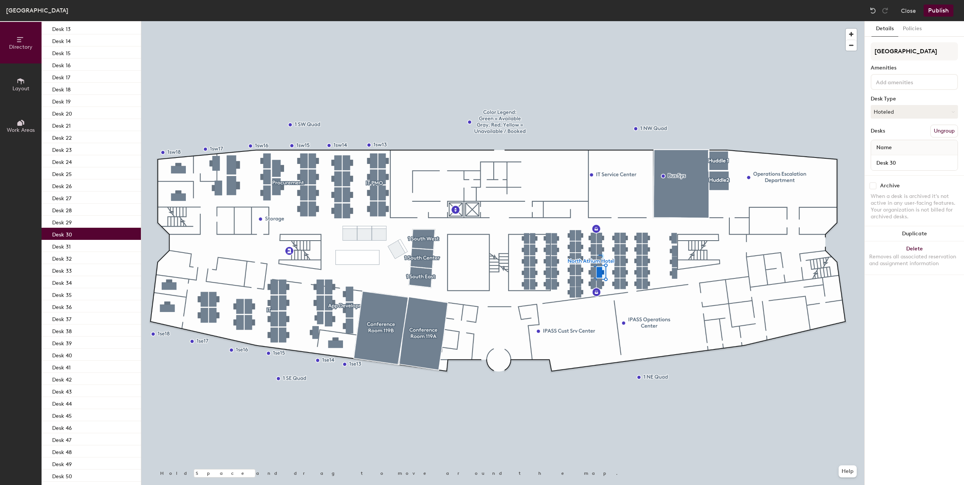
drag, startPoint x: 97, startPoint y: 231, endPoint x: 103, endPoint y: 228, distance: 6.6
click at [98, 231] on div "Desk 30" at bounding box center [91, 234] width 99 height 12
drag, startPoint x: 106, startPoint y: 226, endPoint x: 112, endPoint y: 224, distance: 5.5
click at [107, 226] on div "Desk 29" at bounding box center [91, 222] width 99 height 12
click at [901, 88] on div at bounding box center [913, 82] width 87 height 16
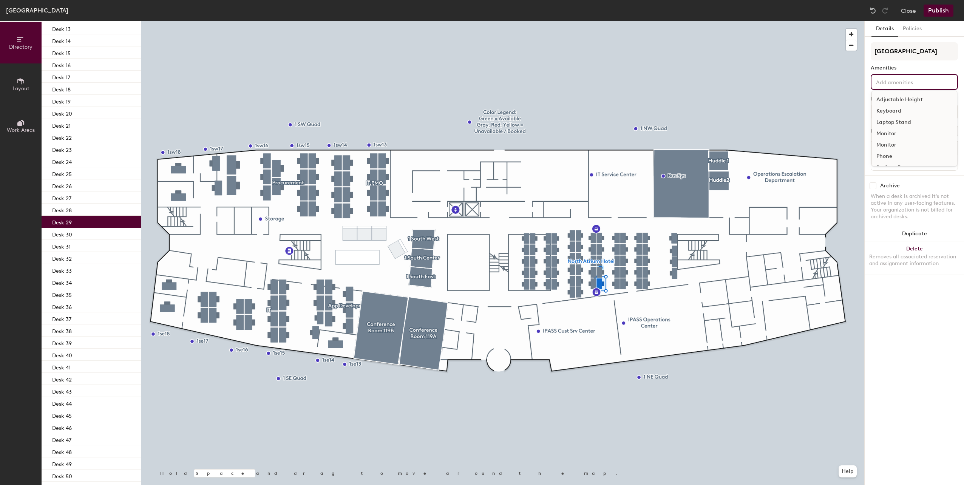
click at [899, 110] on div "Keyboard" at bounding box center [914, 110] width 85 height 11
click at [889, 132] on div "Monitor" at bounding box center [914, 133] width 85 height 11
drag, startPoint x: 883, startPoint y: 165, endPoint x: 883, endPoint y: 155, distance: 10.2
click at [883, 173] on div "Thin Client" at bounding box center [914, 178] width 85 height 11
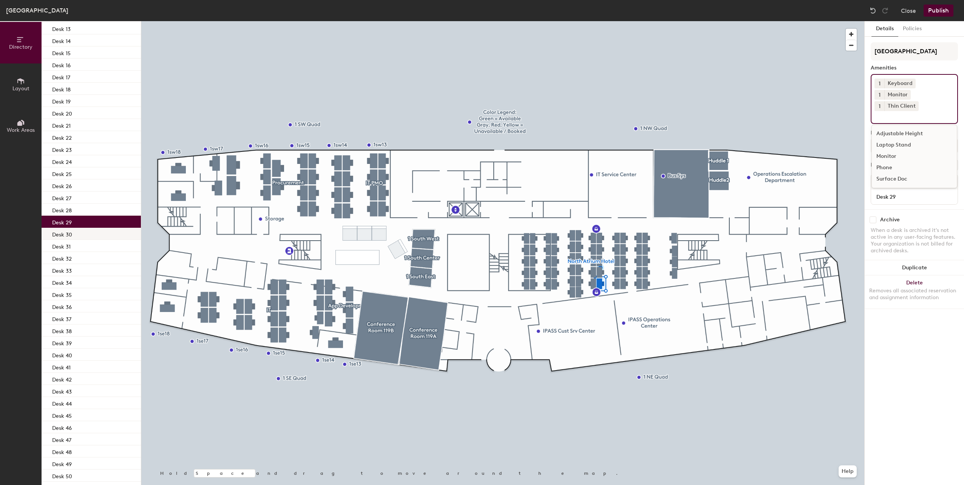
click at [65, 231] on p "Desk 30" at bounding box center [62, 233] width 20 height 9
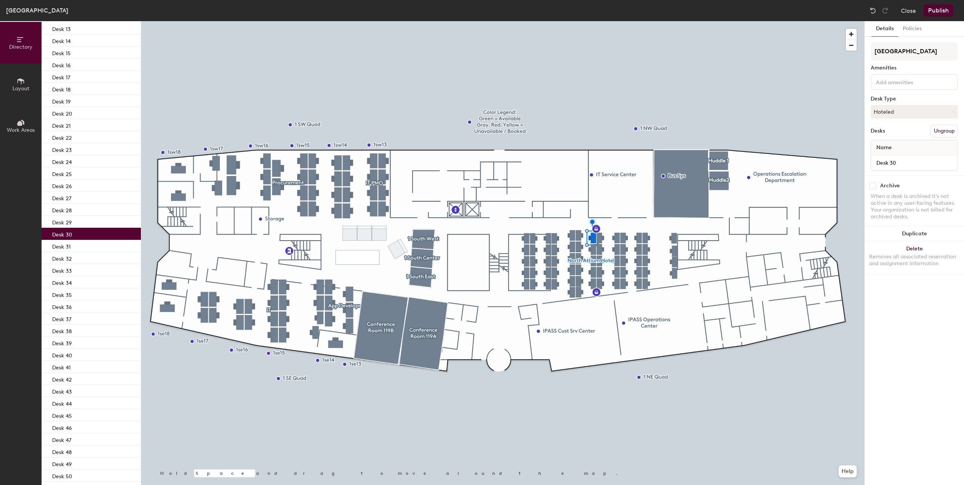
click at [890, 83] on input at bounding box center [908, 81] width 68 height 9
click at [882, 107] on div "Keyboard" at bounding box center [914, 110] width 85 height 11
drag, startPoint x: 887, startPoint y: 138, endPoint x: 887, endPoint y: 144, distance: 5.7
click at [887, 138] on div "Monitor" at bounding box center [914, 133] width 85 height 11
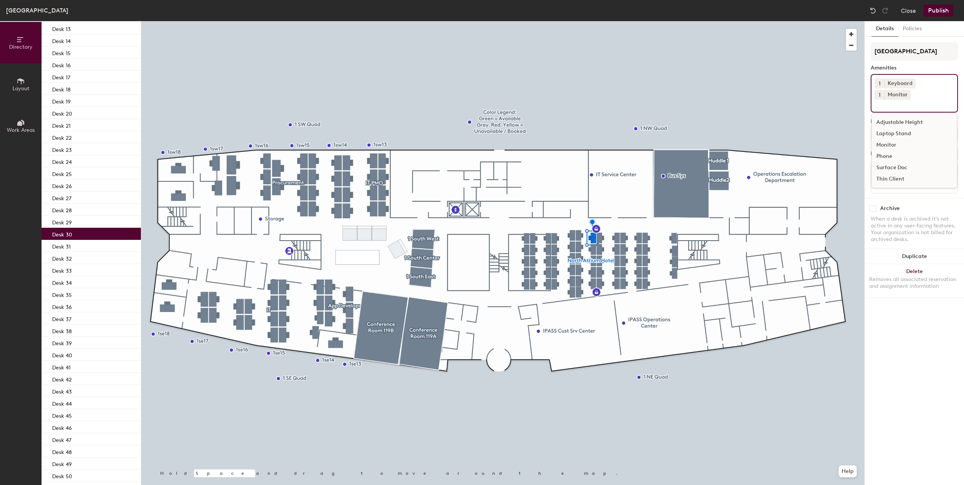
click at [887, 173] on div "Thin Client" at bounding box center [914, 178] width 85 height 11
click at [68, 248] on p "Desk 31" at bounding box center [61, 245] width 19 height 9
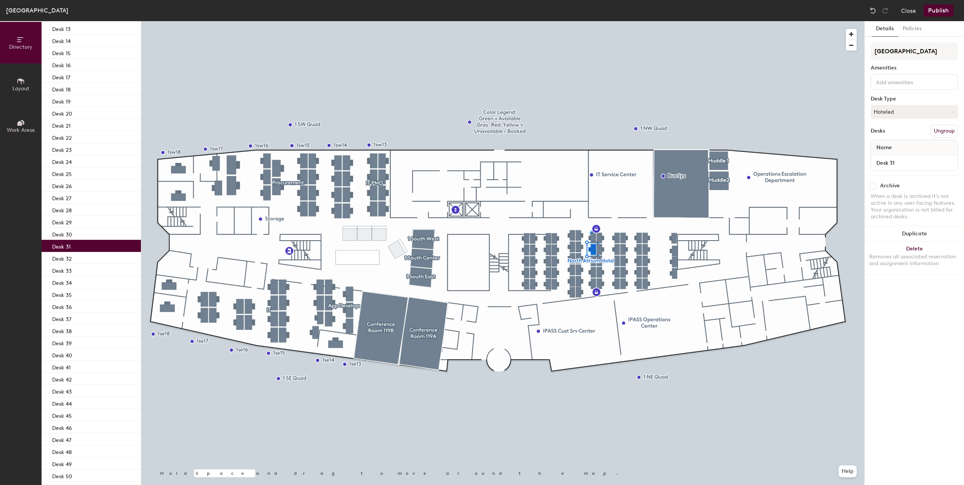
click at [878, 87] on div at bounding box center [913, 82] width 87 height 16
click at [886, 111] on div "Keyboard" at bounding box center [914, 110] width 85 height 11
click at [885, 153] on div "Phone" at bounding box center [914, 156] width 85 height 11
click at [944, 81] on icon at bounding box center [944, 82] width 5 height 5
click at [931, 91] on input at bounding box center [908, 92] width 68 height 9
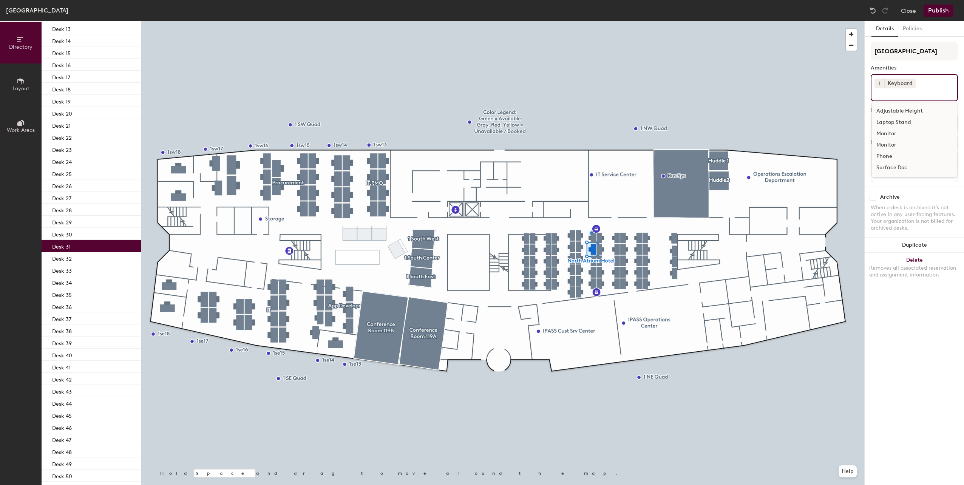
click at [888, 134] on div "Monitor" at bounding box center [914, 133] width 85 height 11
click at [887, 173] on div "Thin Client" at bounding box center [914, 178] width 85 height 11
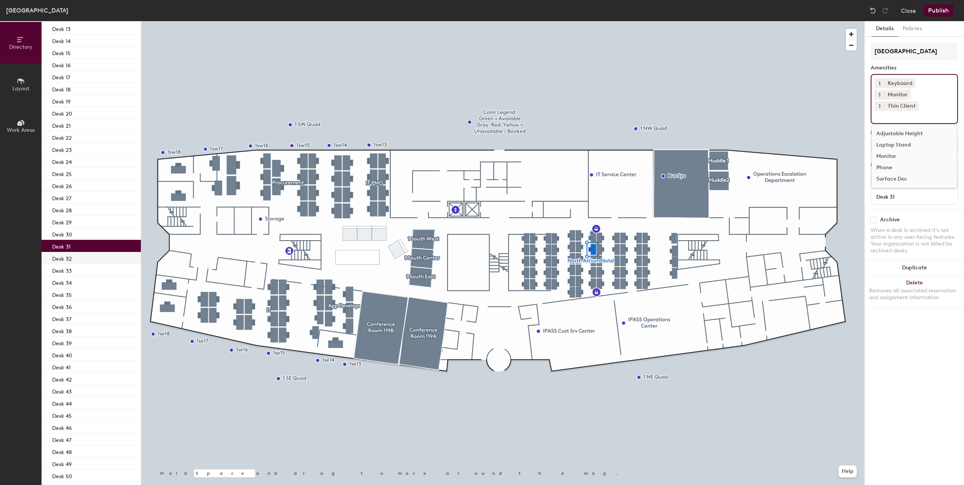
drag, startPoint x: 56, startPoint y: 253, endPoint x: 70, endPoint y: 254, distance: 14.0
click at [57, 254] on p "Desk 32" at bounding box center [62, 257] width 20 height 9
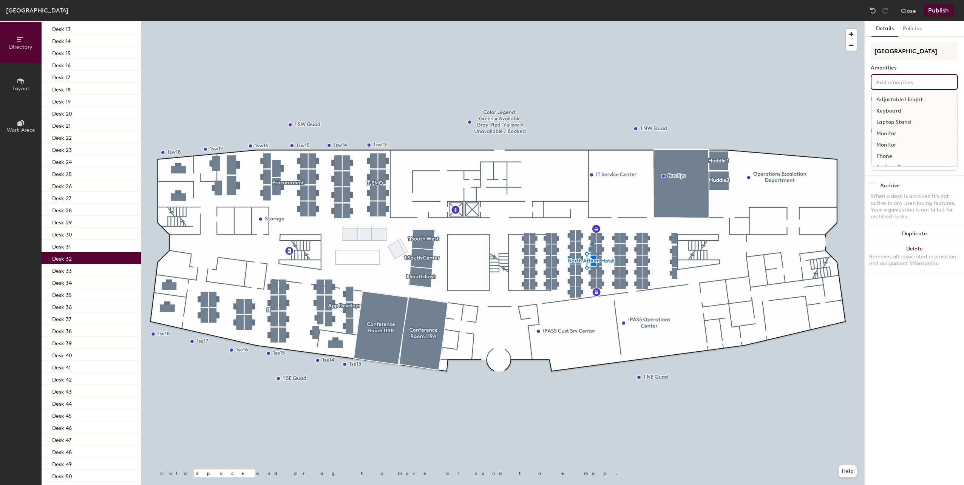
drag, startPoint x: 874, startPoint y: 85, endPoint x: 885, endPoint y: 90, distance: 12.2
click at [874, 85] on div "Adjustable Height Keyboard Laptop Stand Monitor Monitor Phone Surface Doc Thin …" at bounding box center [913, 82] width 87 height 16
click at [891, 108] on div "Keyboard" at bounding box center [914, 110] width 85 height 11
click at [882, 133] on div "Monitor" at bounding box center [914, 133] width 85 height 11
click at [884, 173] on div "Thin Client" at bounding box center [914, 178] width 85 height 11
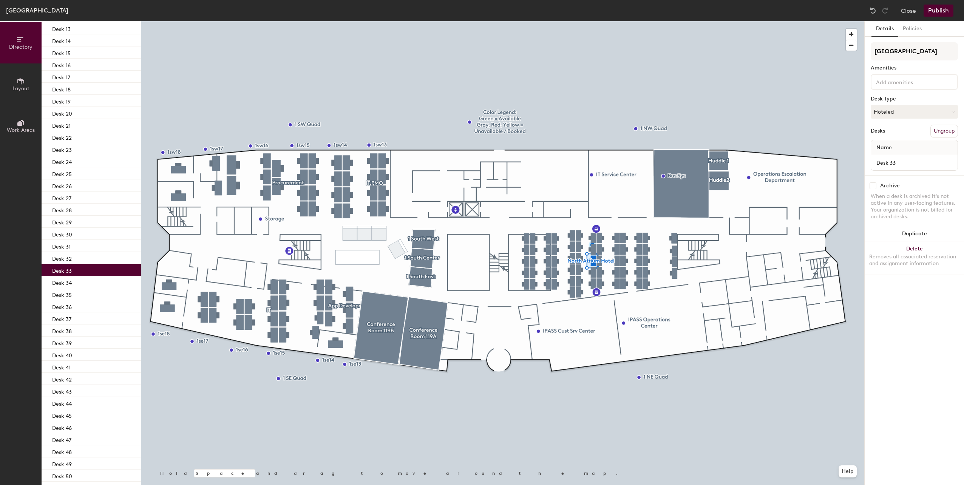
click at [69, 270] on p "Desk 33" at bounding box center [62, 269] width 20 height 9
click at [891, 88] on div "Adjustable Height Keyboard Laptop Stand Monitor Monitor Phone Surface Doc Thin …" at bounding box center [913, 82] width 87 height 16
click at [886, 110] on div "Keyboard" at bounding box center [914, 110] width 85 height 11
click at [887, 149] on div "Monitor" at bounding box center [914, 144] width 85 height 11
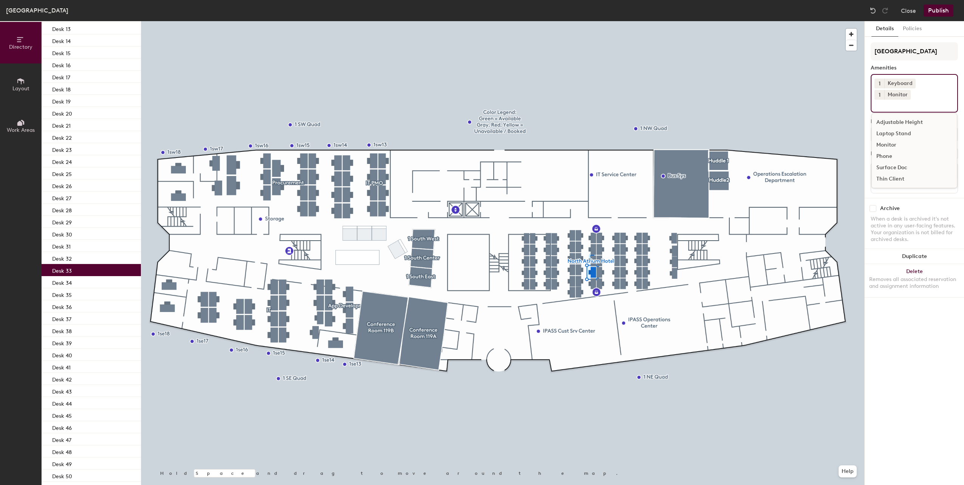
click at [887, 173] on div "Thin Client" at bounding box center [914, 178] width 85 height 11
click at [85, 285] on div "Desk 34" at bounding box center [91, 282] width 99 height 12
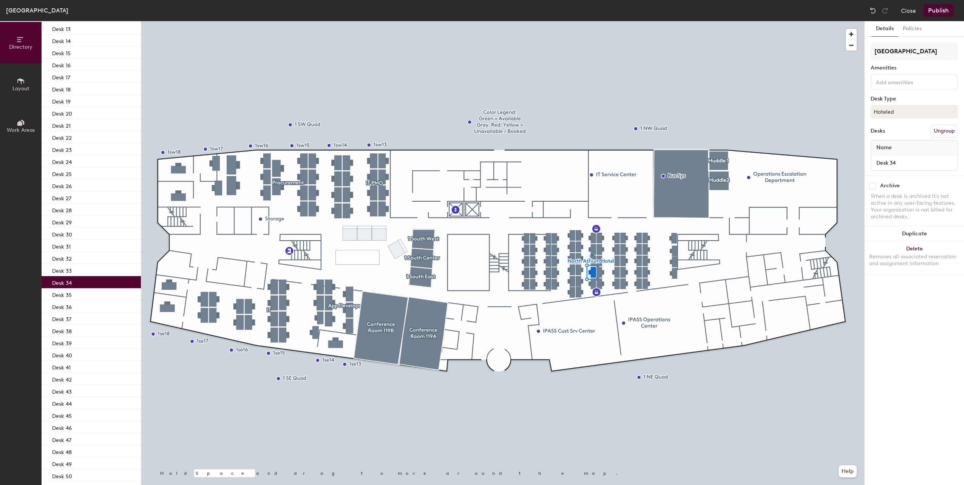
click at [889, 82] on input at bounding box center [908, 81] width 68 height 9
click at [894, 109] on div "Keyboard" at bounding box center [914, 110] width 85 height 11
click at [881, 137] on div "Monitor" at bounding box center [914, 133] width 85 height 11
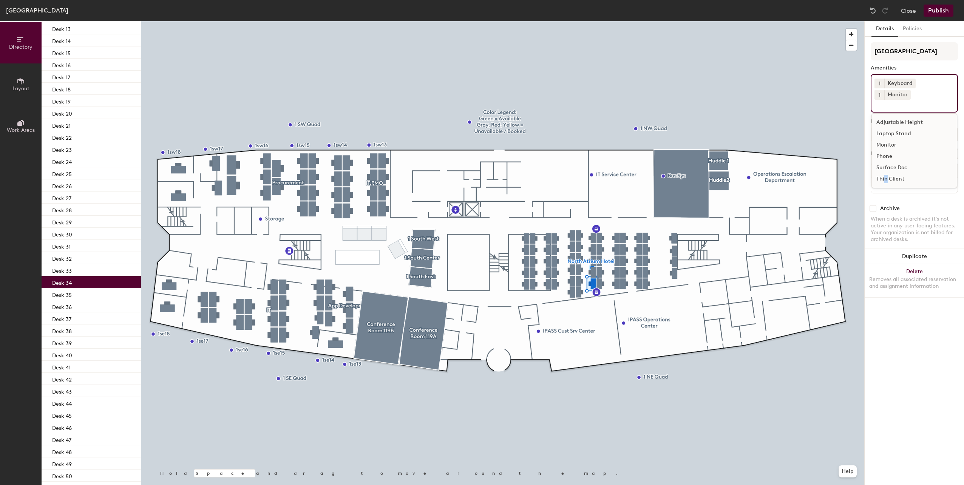
click at [885, 173] on div "Thin Client" at bounding box center [914, 178] width 85 height 11
click at [52, 298] on div "Desk 35" at bounding box center [91, 294] width 99 height 12
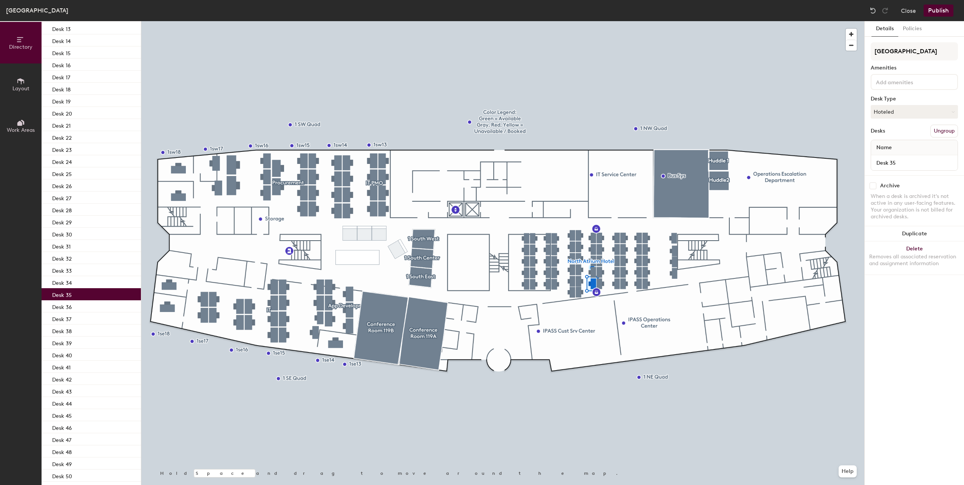
click at [921, 84] on input at bounding box center [908, 81] width 68 height 9
click at [895, 111] on div "Keyboard" at bounding box center [914, 110] width 85 height 11
click at [882, 147] on div "Monitor" at bounding box center [914, 144] width 85 height 11
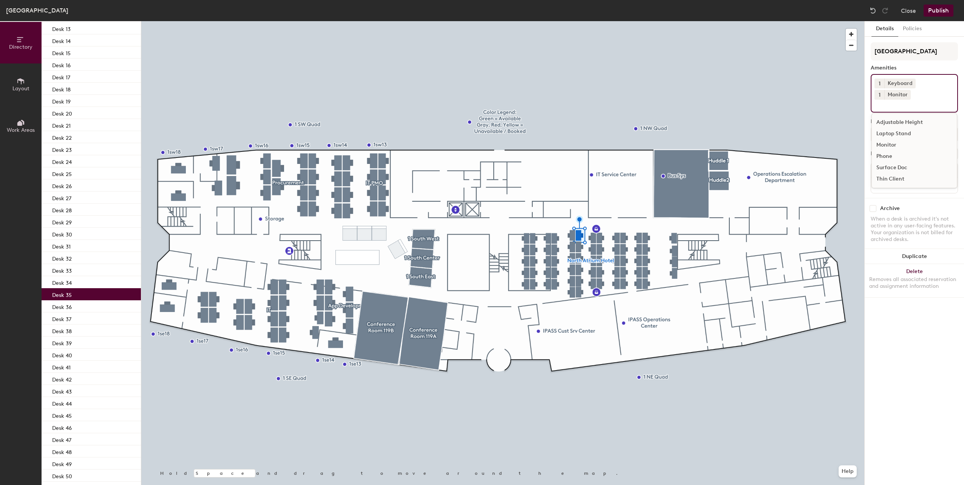
click at [886, 173] on div "Thin Client" at bounding box center [914, 178] width 85 height 11
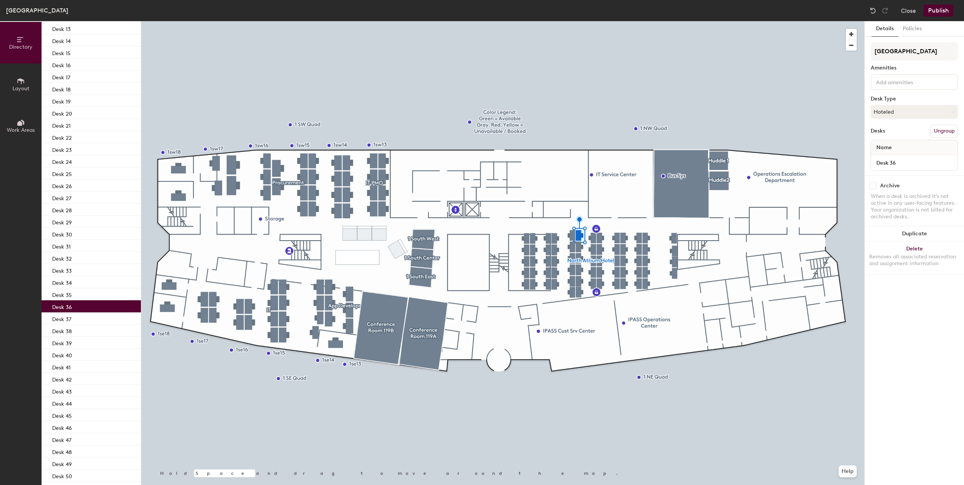
click at [73, 306] on div "Desk 36" at bounding box center [91, 306] width 99 height 12
click at [890, 74] on div at bounding box center [913, 82] width 87 height 16
click at [884, 111] on div "Keyboard" at bounding box center [914, 110] width 85 height 11
click at [881, 135] on div "Monitor" at bounding box center [914, 133] width 85 height 11
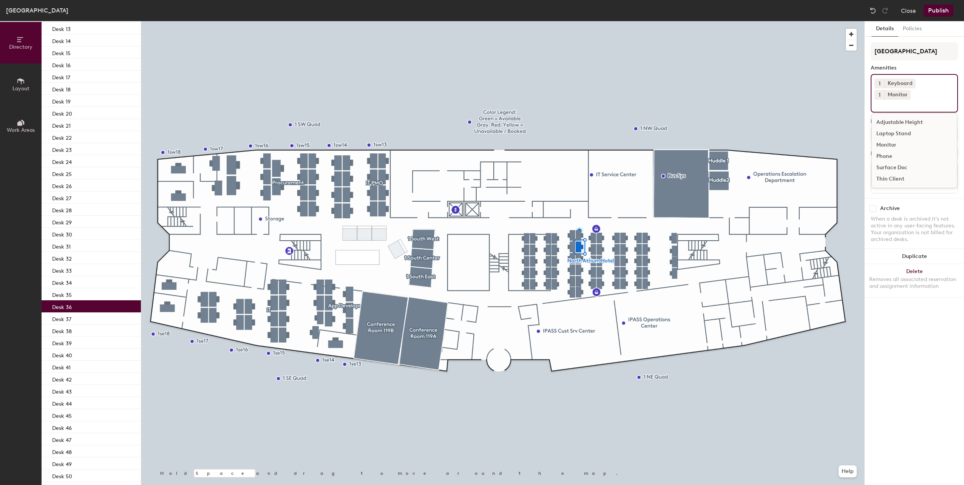
click at [886, 173] on div "Thin Client" at bounding box center [914, 178] width 85 height 11
click at [85, 324] on div "Desk 37" at bounding box center [91, 318] width 99 height 12
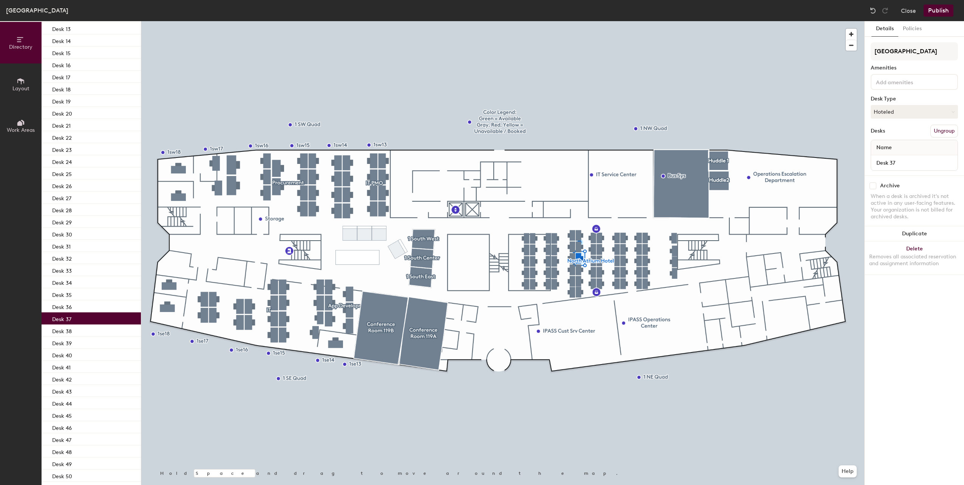
click at [909, 86] on div at bounding box center [913, 82] width 87 height 16
click at [903, 113] on div "Keyboard" at bounding box center [914, 110] width 85 height 11
click at [888, 132] on div "Monitor" at bounding box center [914, 133] width 85 height 11
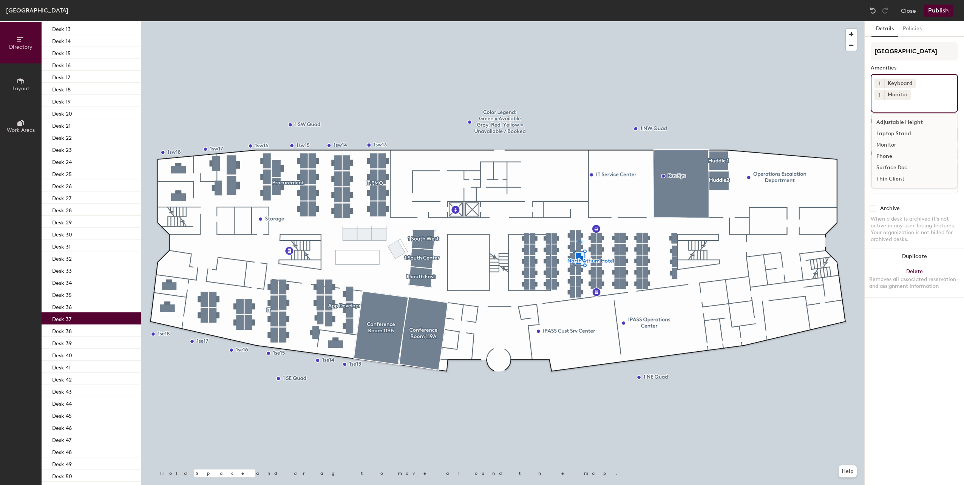
click at [877, 173] on div "Thin Client" at bounding box center [914, 178] width 85 height 11
click at [60, 332] on p "Desk 38" at bounding box center [62, 330] width 20 height 9
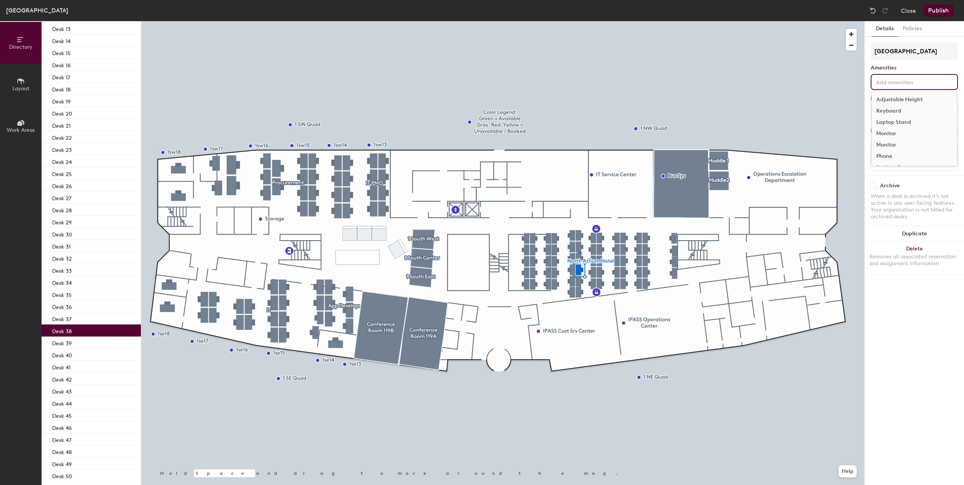
click at [890, 79] on input at bounding box center [908, 81] width 68 height 9
click at [882, 109] on div "Keyboard" at bounding box center [914, 110] width 85 height 11
click at [885, 149] on div "Monitor" at bounding box center [914, 144] width 85 height 11
click at [887, 173] on div "Thin Client" at bounding box center [914, 178] width 85 height 11
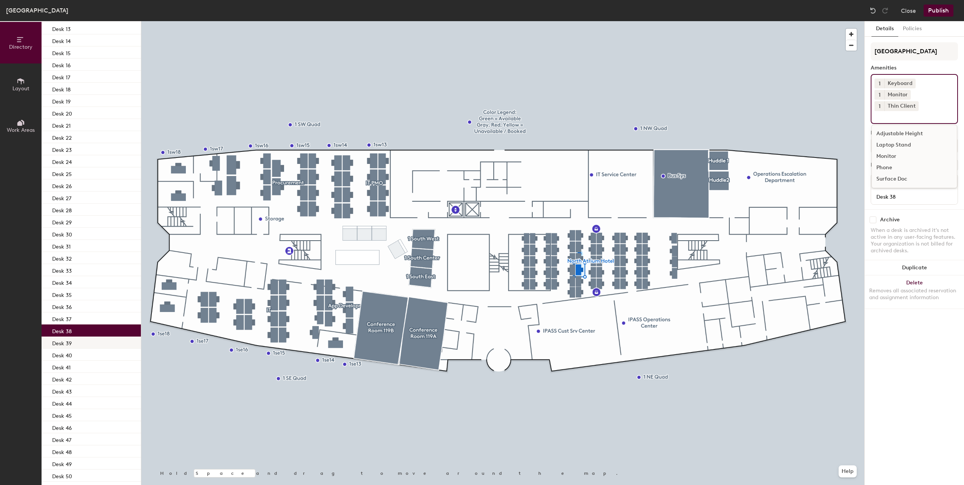
drag, startPoint x: 94, startPoint y: 350, endPoint x: 101, endPoint y: 347, distance: 7.4
click at [94, 350] on div "Desk 40" at bounding box center [91, 355] width 99 height 12
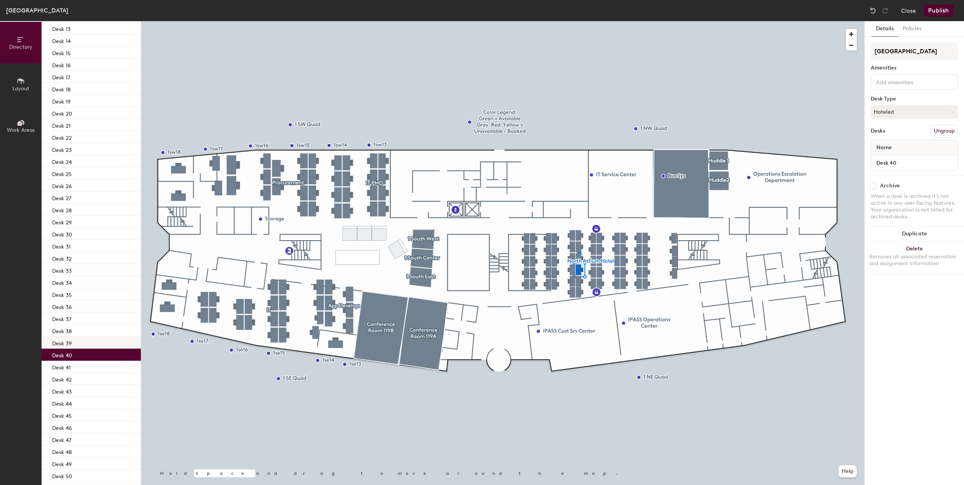
click at [104, 344] on div "Desk 39" at bounding box center [91, 342] width 99 height 12
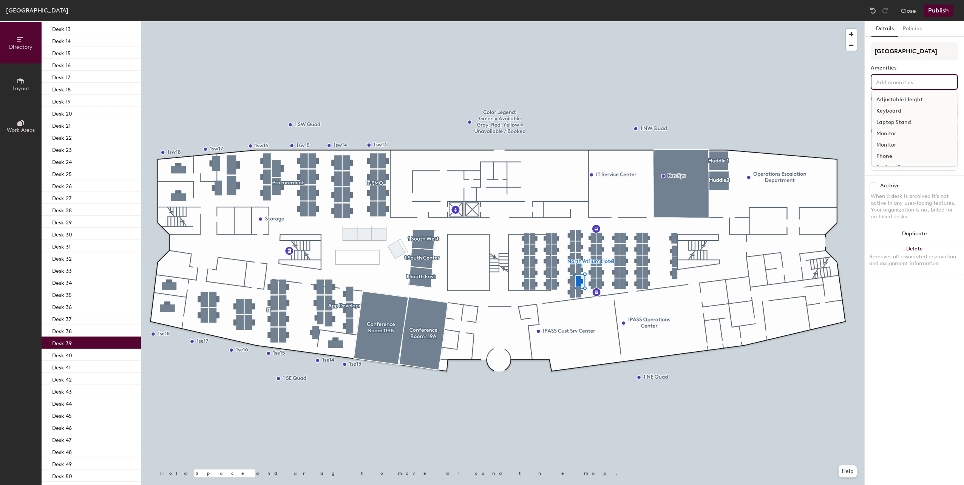
click at [901, 85] on div "Adjustable Height Keyboard Laptop Stand Monitor Monitor Phone Surface Doc Thin …" at bounding box center [913, 82] width 87 height 16
click at [890, 109] on div "Keyboard" at bounding box center [914, 110] width 85 height 11
click at [885, 138] on div "Monitor" at bounding box center [914, 133] width 85 height 11
click at [881, 173] on div "Thin Client" at bounding box center [914, 178] width 85 height 11
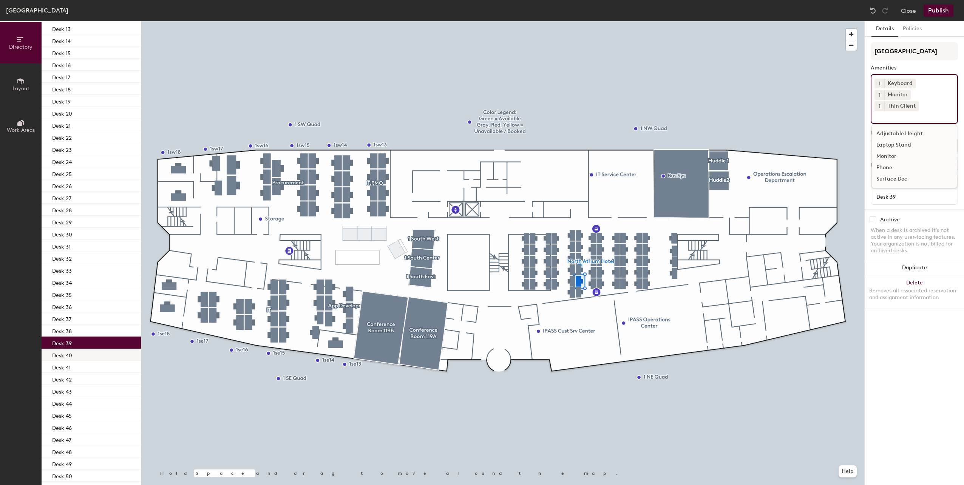
click at [66, 349] on div "Desk 40" at bounding box center [91, 355] width 99 height 12
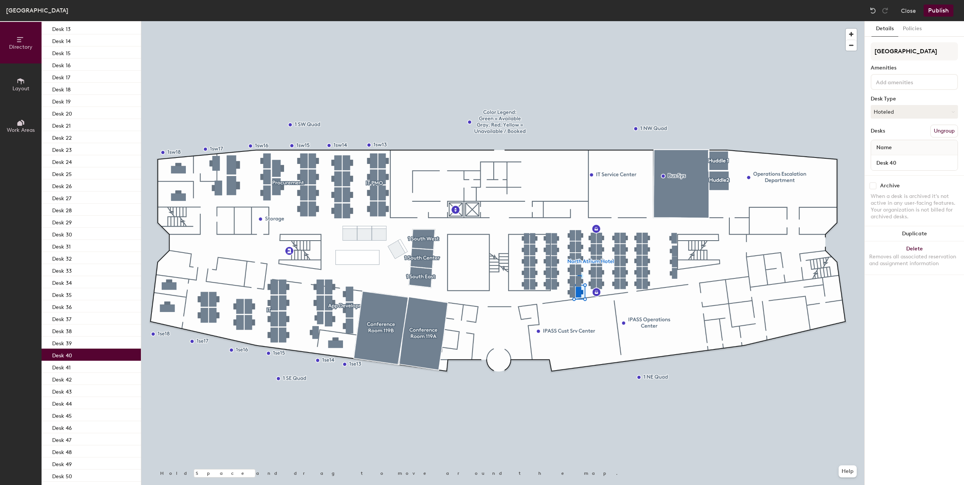
click at [900, 85] on input at bounding box center [908, 81] width 68 height 9
click at [879, 113] on div "Keyboard" at bounding box center [914, 110] width 85 height 11
click at [880, 137] on div "Monitor" at bounding box center [914, 133] width 85 height 11
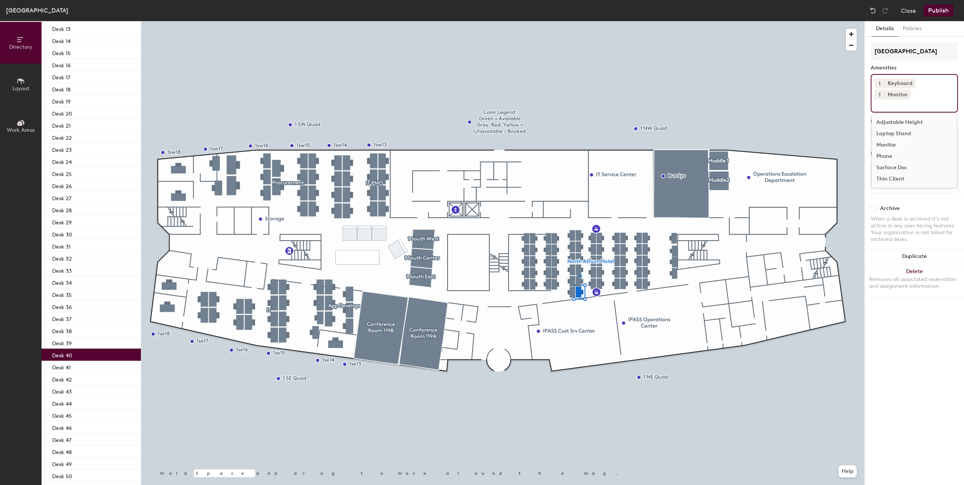
click at [876, 173] on div "Thin Client" at bounding box center [914, 178] width 85 height 11
click at [85, 365] on div "Desk 41" at bounding box center [91, 367] width 99 height 12
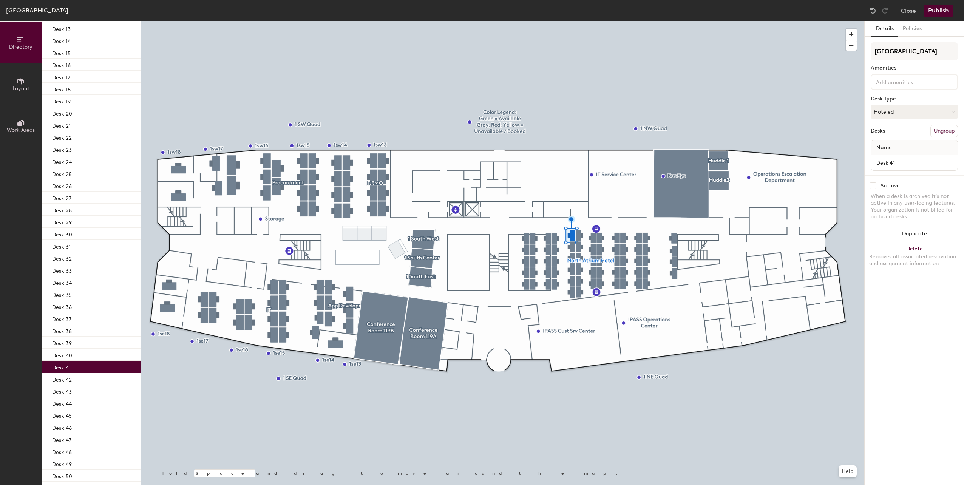
click at [880, 76] on div at bounding box center [913, 82] width 87 height 16
click at [875, 114] on div "Keyboard" at bounding box center [914, 110] width 85 height 11
click at [889, 148] on div "Monitor" at bounding box center [914, 144] width 85 height 11
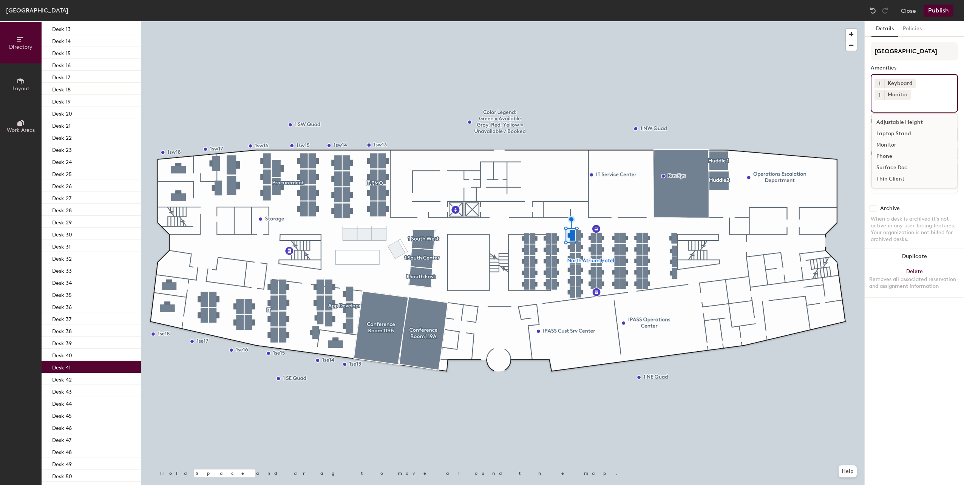
click at [894, 173] on div "Thin Client" at bounding box center [914, 178] width 85 height 11
click at [58, 379] on p "Desk 42" at bounding box center [62, 378] width 20 height 9
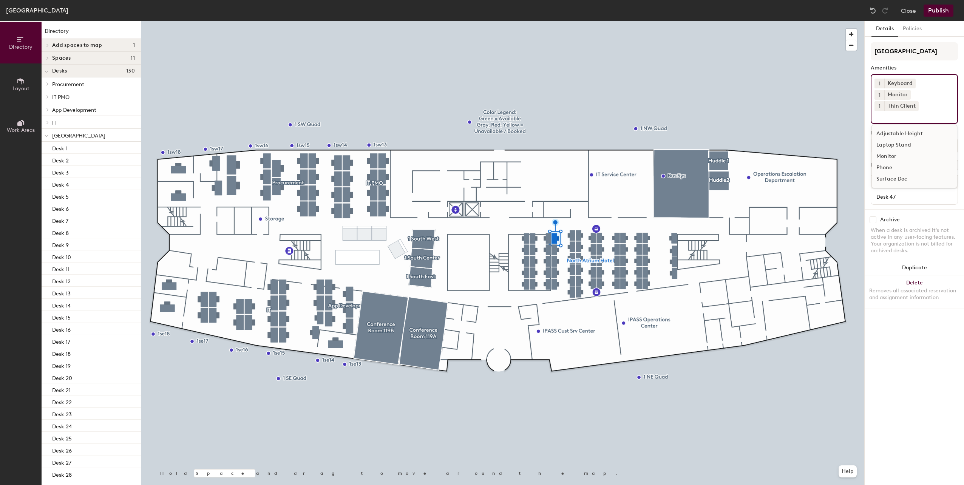
scroll to position [473, 0]
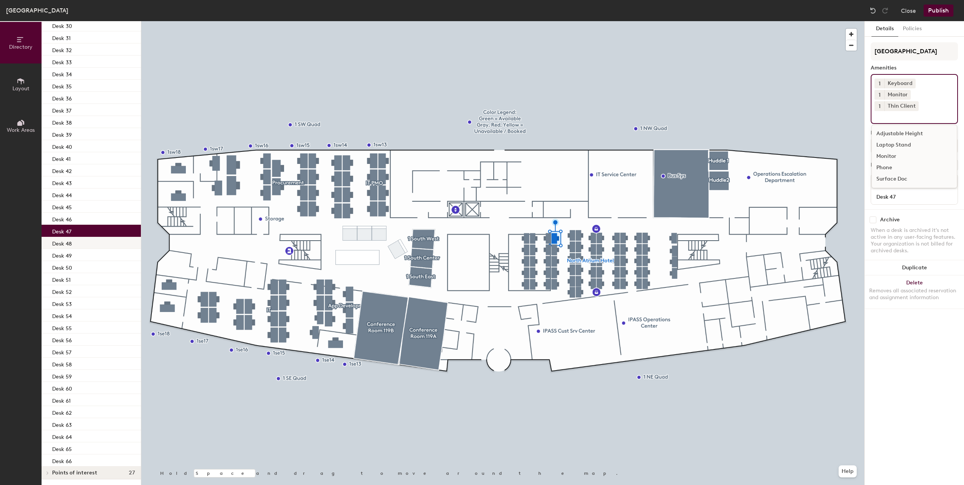
click at [85, 240] on div "Desk 48" at bounding box center [91, 243] width 99 height 12
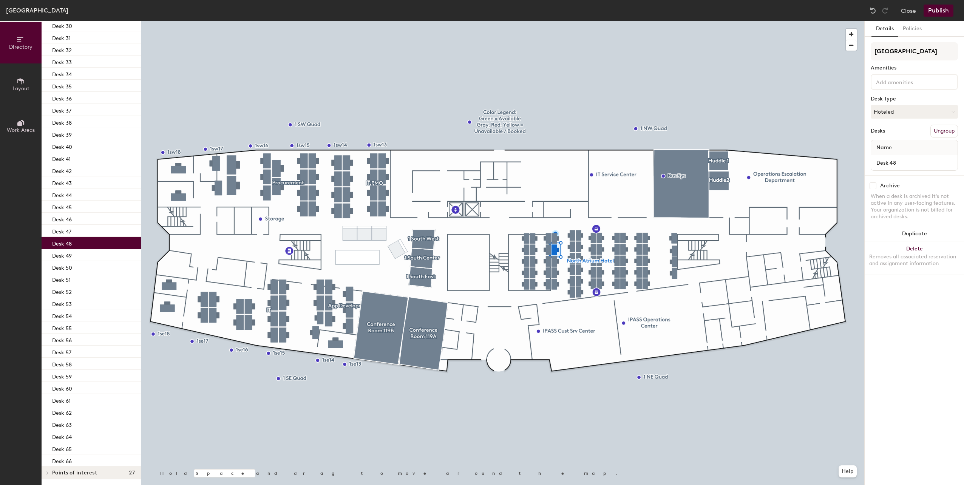
click at [883, 85] on input at bounding box center [908, 81] width 68 height 9
click at [885, 110] on div "Keyboard" at bounding box center [914, 110] width 85 height 11
click at [888, 131] on div "Monitor" at bounding box center [914, 133] width 85 height 11
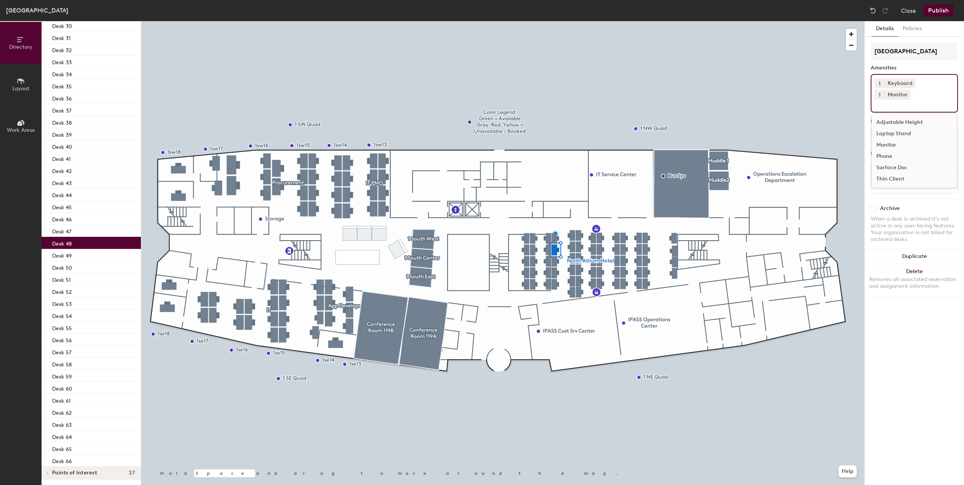
click at [894, 173] on div "Thin Client" at bounding box center [914, 178] width 85 height 11
click at [70, 248] on div "Desk 48" at bounding box center [91, 243] width 99 height 12
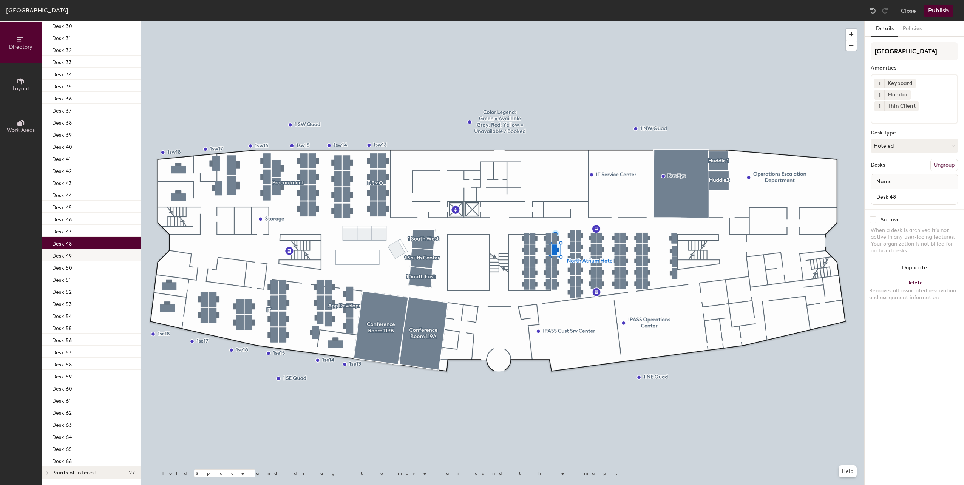
click at [66, 258] on p "Desk 49" at bounding box center [62, 254] width 20 height 9
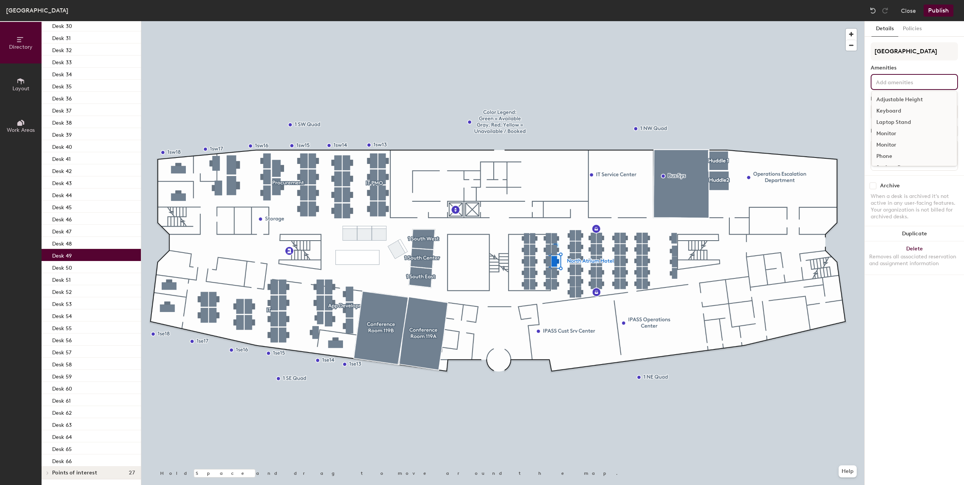
click at [887, 87] on div "Adjustable Height Keyboard Laptop Stand Monitor Monitor Phone Surface Doc Thin …" at bounding box center [913, 82] width 87 height 16
click at [894, 108] on div "Keyboard" at bounding box center [914, 110] width 85 height 11
click at [888, 137] on div "Monitor" at bounding box center [914, 133] width 85 height 11
click at [890, 173] on div "Thin Client" at bounding box center [914, 178] width 85 height 11
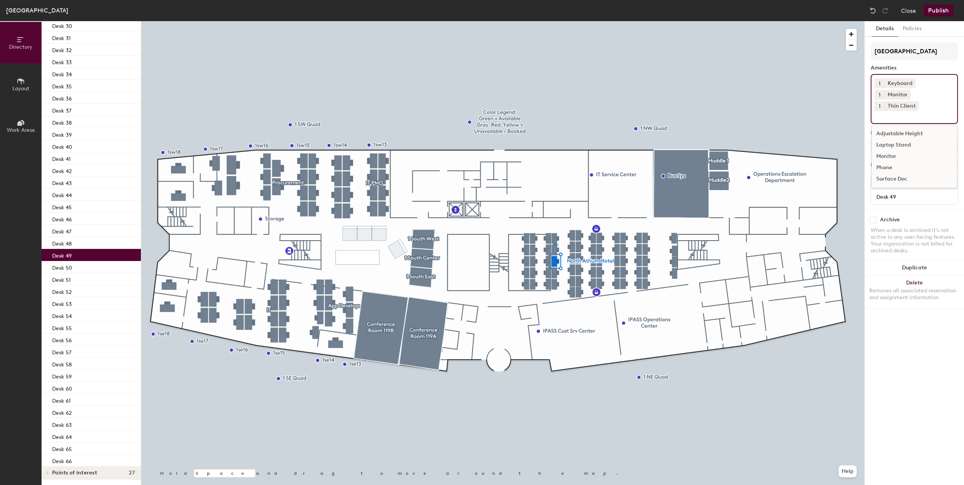
click at [66, 259] on div "Desk 49" at bounding box center [91, 255] width 99 height 12
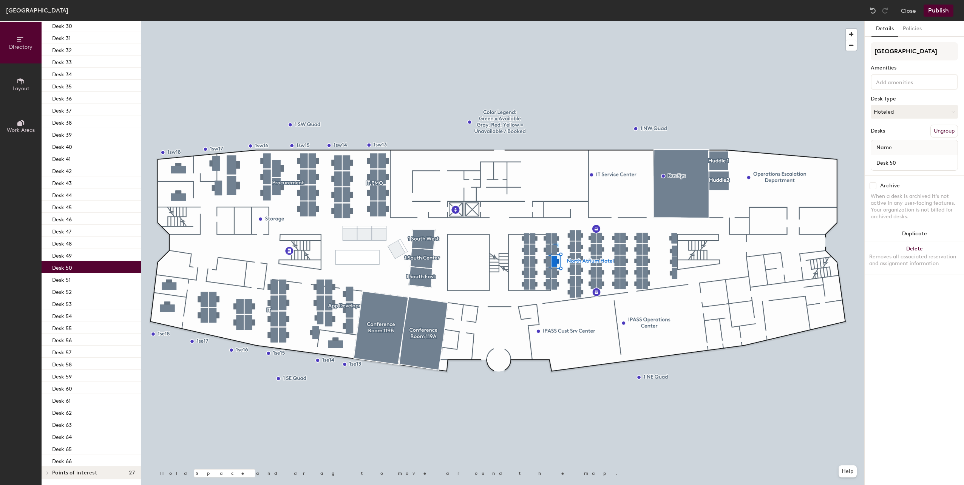
click at [69, 264] on p "Desk 50" at bounding box center [62, 266] width 20 height 9
click at [889, 88] on div at bounding box center [913, 82] width 87 height 16
click at [897, 108] on div "Keyboard" at bounding box center [914, 110] width 85 height 11
click at [886, 135] on div "Monitor" at bounding box center [914, 133] width 85 height 11
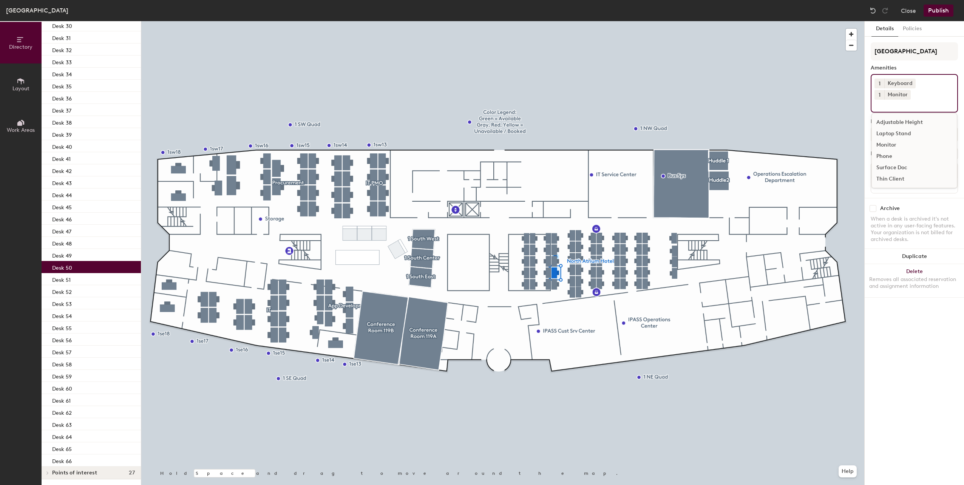
click at [893, 173] on div "Thin Client" at bounding box center [914, 178] width 85 height 11
click at [73, 282] on div "Desk 51" at bounding box center [91, 279] width 99 height 12
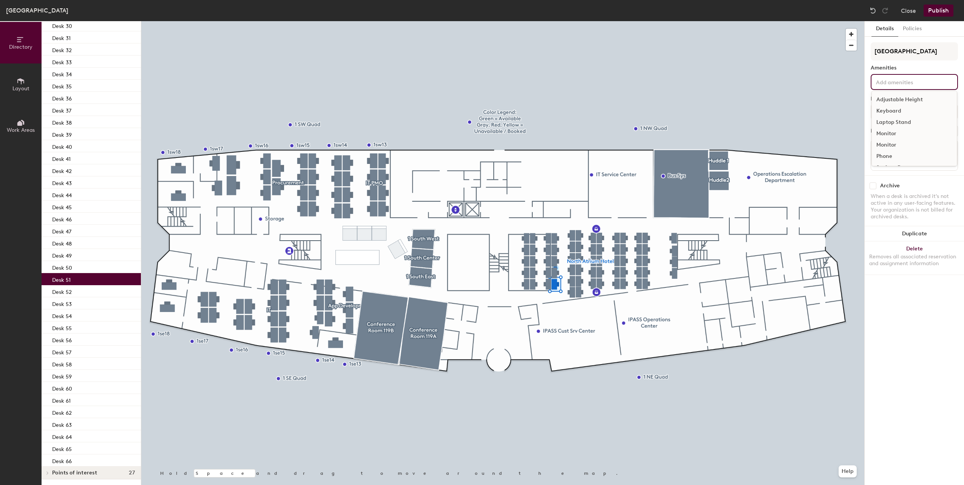
click at [883, 86] on div "Adjustable Height Keyboard Laptop Stand Monitor Monitor Phone Surface Doc Thin …" at bounding box center [913, 82] width 87 height 16
click at [882, 109] on div "Keyboard" at bounding box center [914, 110] width 85 height 11
drag, startPoint x: 887, startPoint y: 152, endPoint x: 888, endPoint y: 147, distance: 5.1
click at [888, 147] on div "Adjustable Height Laptop Stand Monitor Monitor Phone Surface Doc Thin Client" at bounding box center [914, 140] width 86 height 76
click at [887, 144] on div "Monitor" at bounding box center [914, 144] width 85 height 11
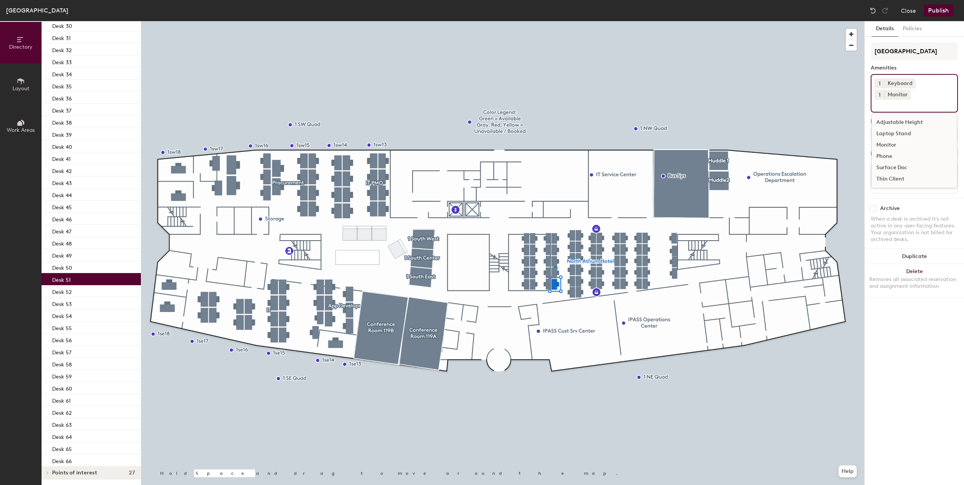
click at [882, 162] on div "Surface Doc" at bounding box center [914, 167] width 85 height 11
click at [882, 162] on div "Phone" at bounding box center [914, 167] width 85 height 11
click at [917, 104] on icon at bounding box center [917, 105] width 3 height 3
click at [937, 95] on icon at bounding box center [939, 94] width 5 height 5
click at [901, 99] on div "1 Keyboard 1 Monitor" at bounding box center [913, 93] width 87 height 39
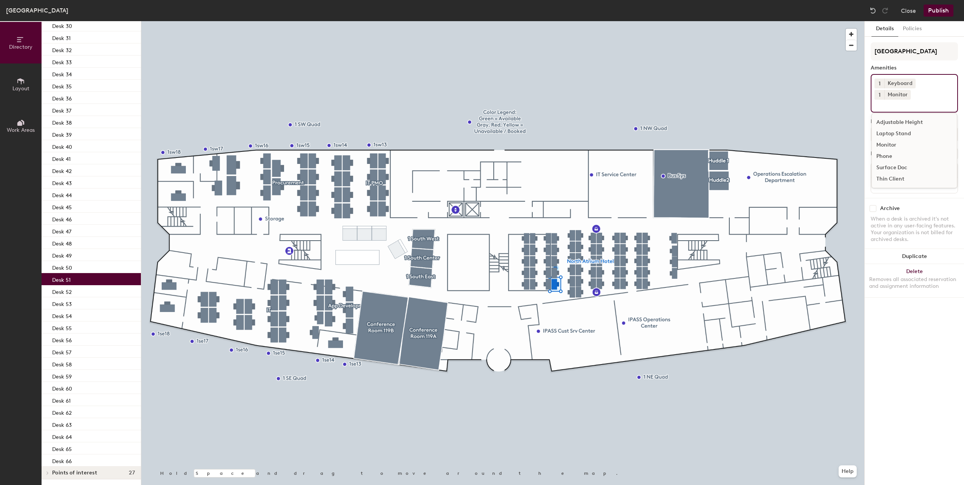
click at [887, 173] on div "Thin Client" at bounding box center [914, 178] width 85 height 11
click at [54, 294] on p "Desk 52" at bounding box center [62, 291] width 20 height 9
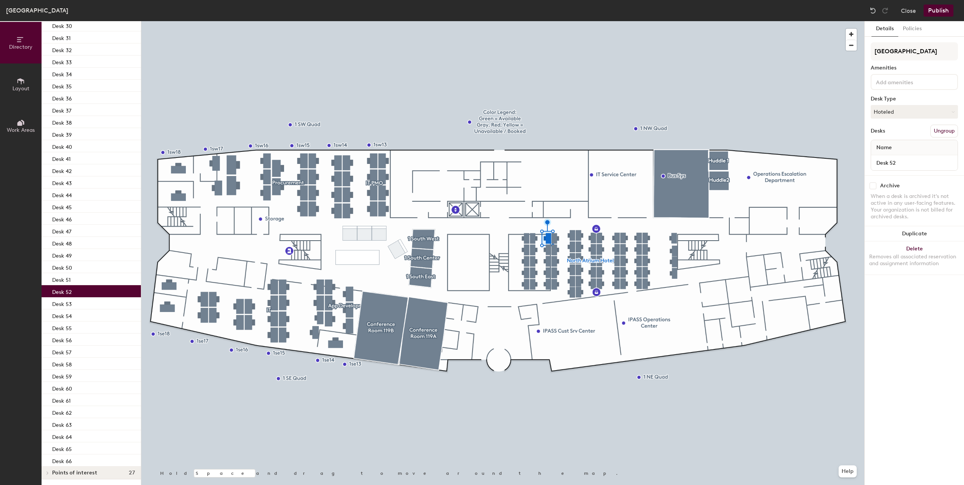
click at [887, 85] on input at bounding box center [908, 81] width 68 height 9
click at [882, 109] on div "Keyboard" at bounding box center [914, 110] width 85 height 11
click at [887, 147] on div "Monitor" at bounding box center [914, 144] width 85 height 11
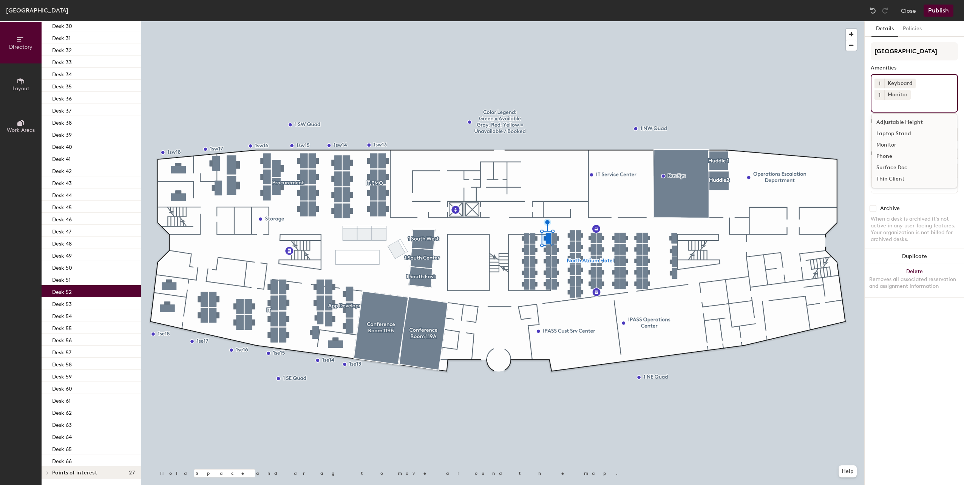
click at [890, 173] on div "Thin Client" at bounding box center [914, 178] width 85 height 11
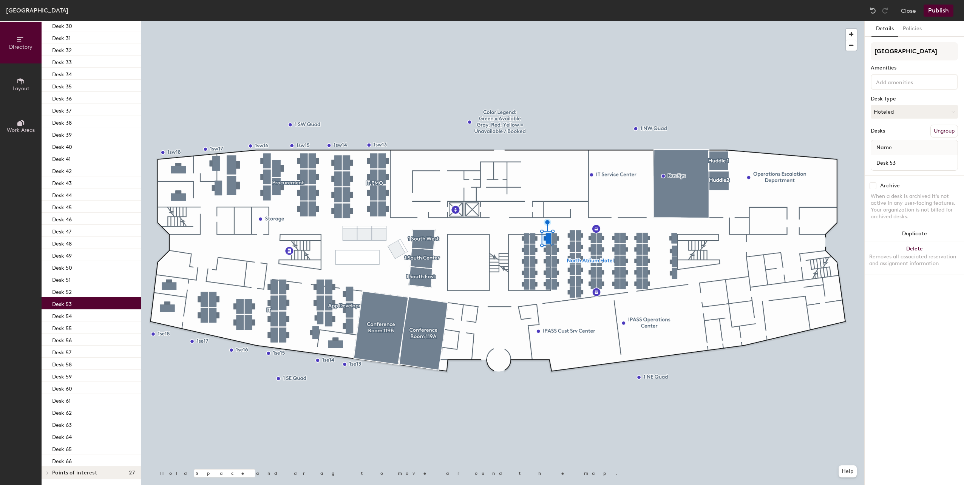
click at [87, 304] on div "Desk 53" at bounding box center [91, 303] width 99 height 12
click at [917, 81] on input at bounding box center [908, 81] width 68 height 9
click at [891, 115] on div "Keyboard" at bounding box center [914, 110] width 85 height 11
click at [880, 134] on div "Monitor" at bounding box center [914, 133] width 85 height 11
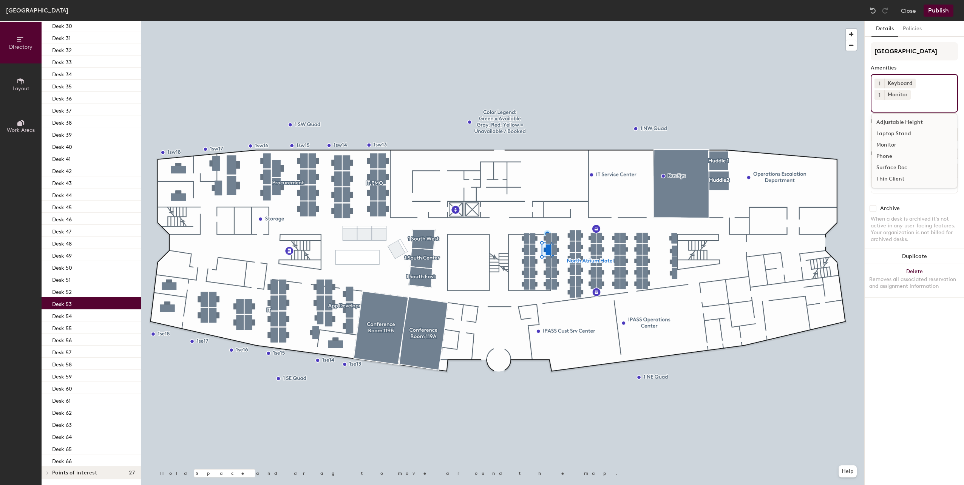
click at [886, 173] on div "Thin Client" at bounding box center [914, 178] width 85 height 11
click at [97, 322] on div "Desk 55" at bounding box center [91, 327] width 99 height 12
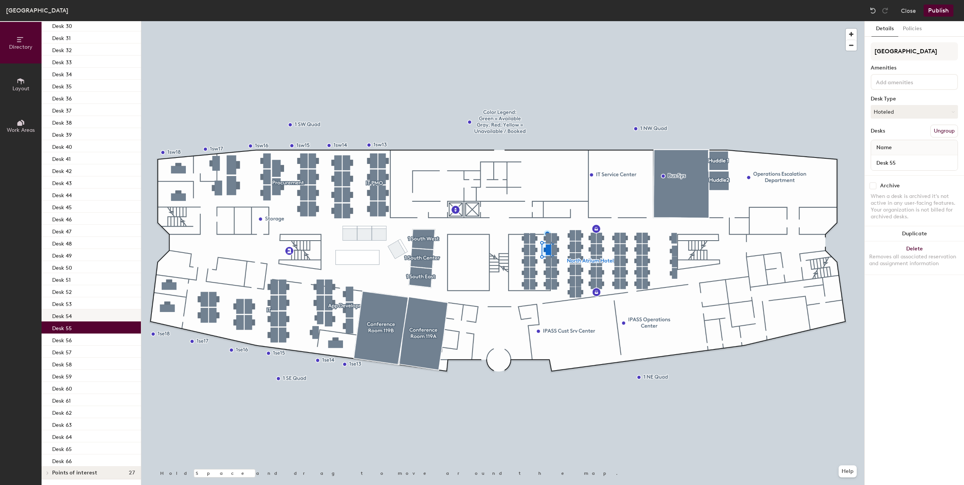
click at [100, 319] on div "Desk 54" at bounding box center [91, 315] width 99 height 12
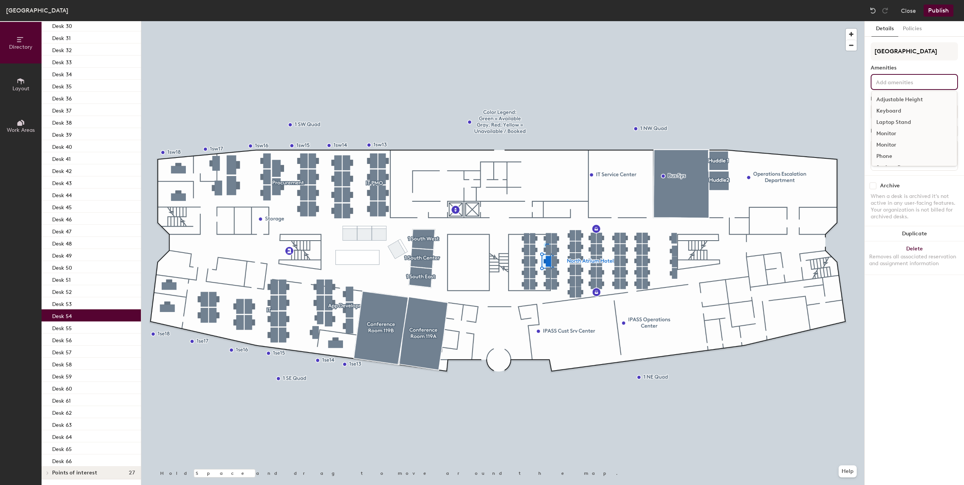
click at [907, 75] on div "Adjustable Height Keyboard Laptop Stand Monitor Monitor Phone Surface Doc Thin …" at bounding box center [913, 82] width 87 height 16
click at [882, 111] on div "Keyboard" at bounding box center [914, 110] width 85 height 11
click at [886, 146] on div "Monitor" at bounding box center [914, 144] width 85 height 11
click at [887, 173] on div "Thin Client" at bounding box center [914, 178] width 85 height 11
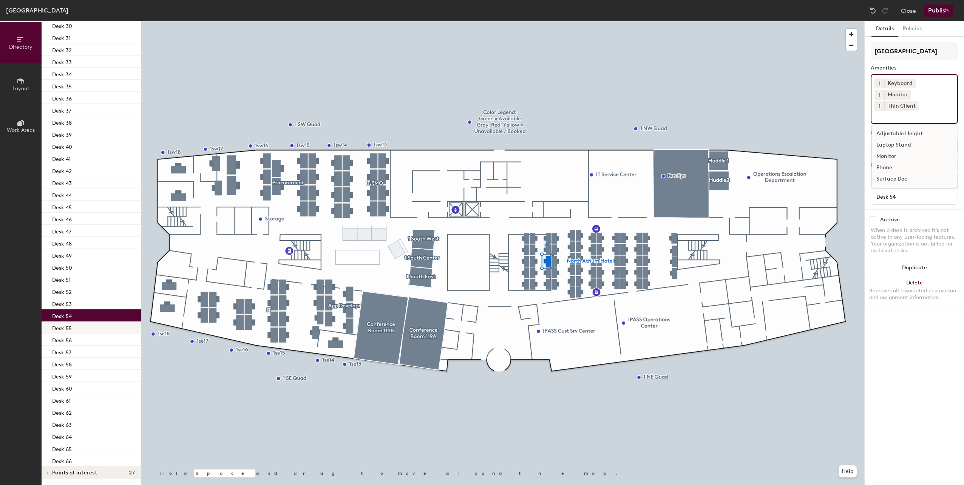
click at [76, 330] on div "Desk 55" at bounding box center [91, 327] width 99 height 12
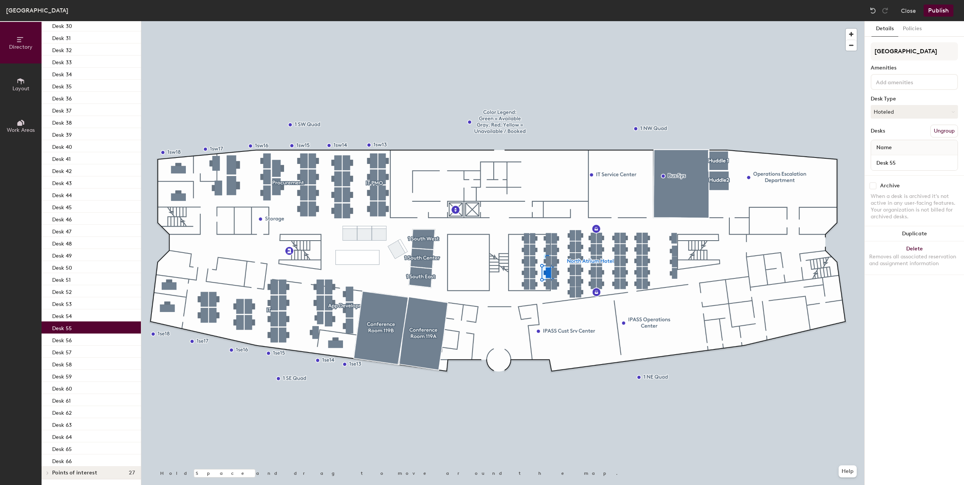
click at [887, 83] on input at bounding box center [908, 81] width 68 height 9
click at [883, 107] on div "Keyboard" at bounding box center [914, 110] width 85 height 11
click at [880, 143] on div "Monitor" at bounding box center [914, 144] width 85 height 11
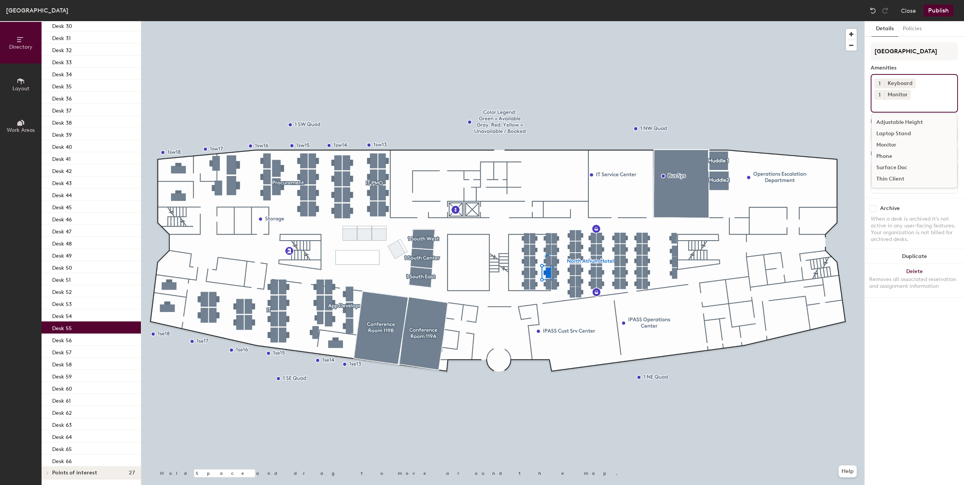
click at [887, 173] on div "Thin Client" at bounding box center [914, 178] width 85 height 11
click at [70, 339] on p "Desk 56" at bounding box center [62, 339] width 20 height 9
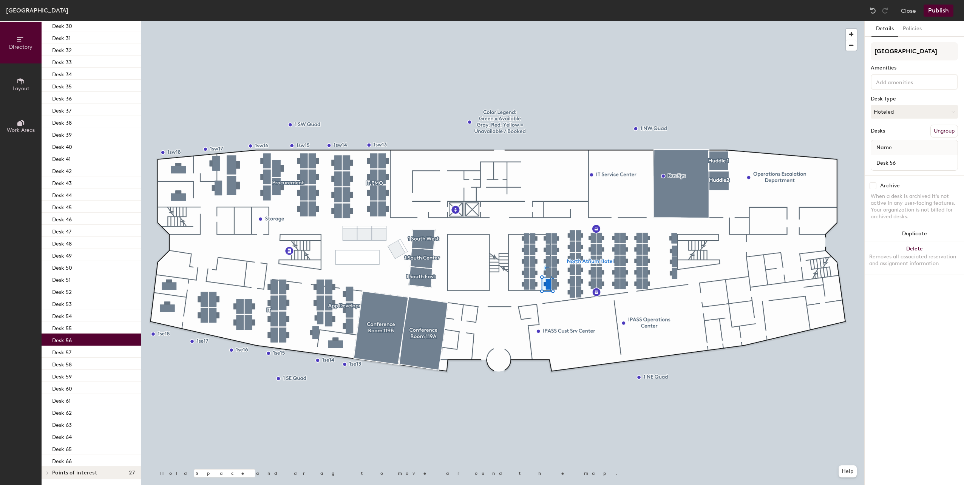
click at [895, 81] on input at bounding box center [908, 81] width 68 height 9
click at [883, 111] on div "Keyboard" at bounding box center [914, 110] width 85 height 11
click at [882, 136] on div "Monitor" at bounding box center [914, 133] width 85 height 11
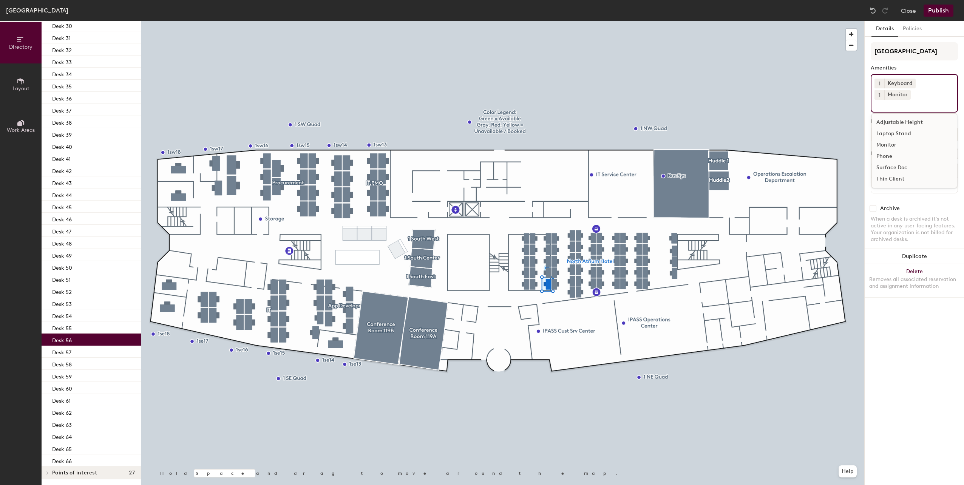
click at [890, 173] on div "Thin Client" at bounding box center [914, 178] width 85 height 11
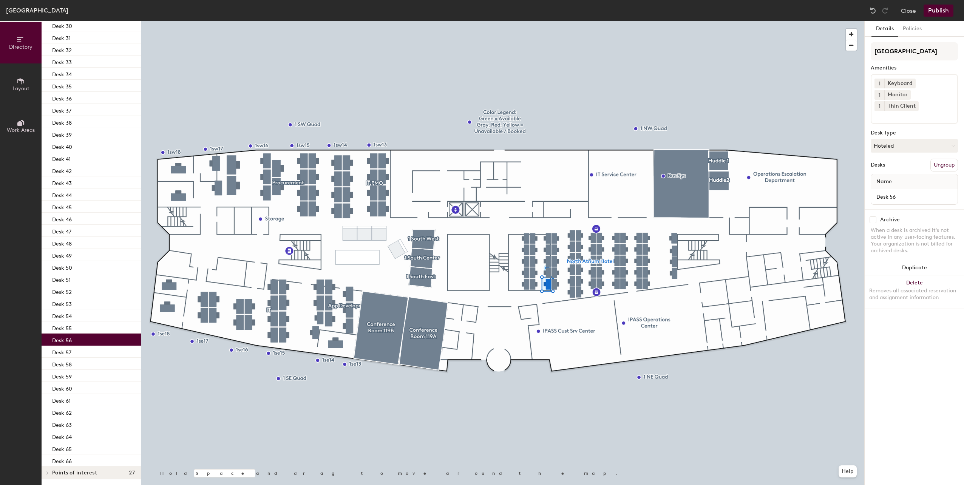
click at [939, 7] on button "Publish" at bounding box center [938, 11] width 30 height 12
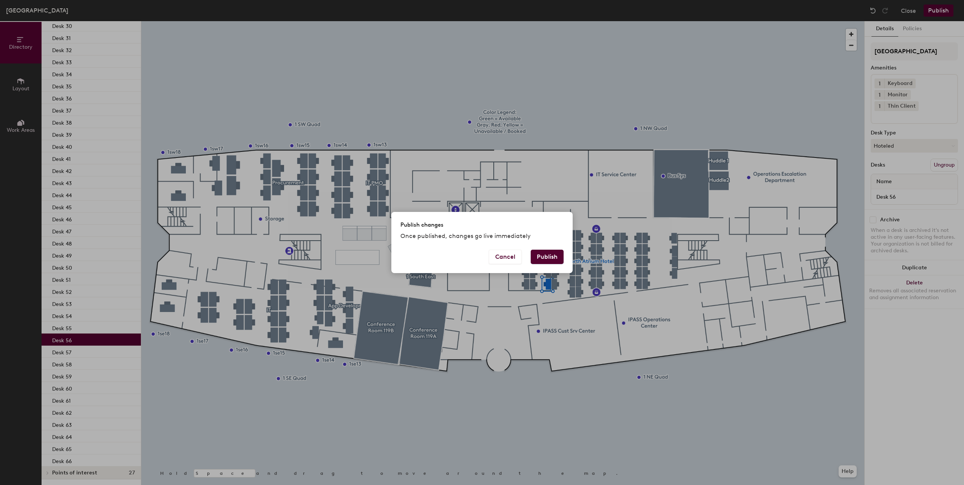
click at [546, 257] on button "Publish" at bounding box center [547, 257] width 33 height 14
